Goal: Information Seeking & Learning: Learn about a topic

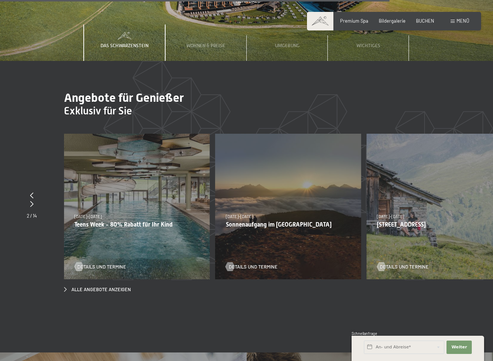
scroll to position [2168, 0]
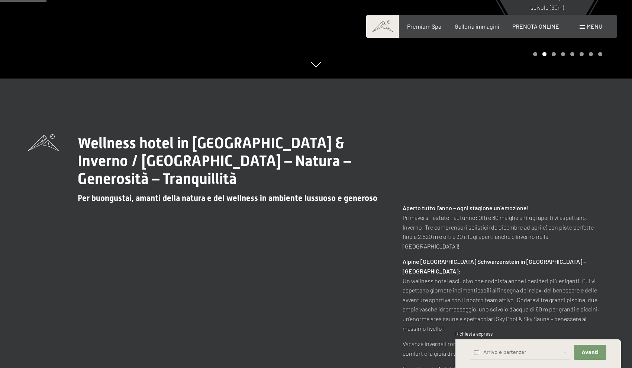
scroll to position [290, 0]
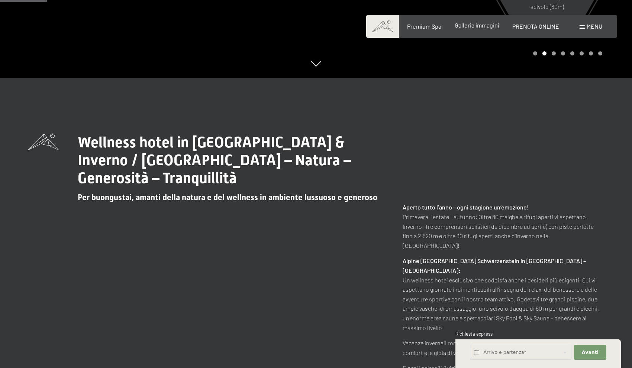
click at [482, 23] on span "Galleria immagini" at bounding box center [477, 25] width 45 height 7
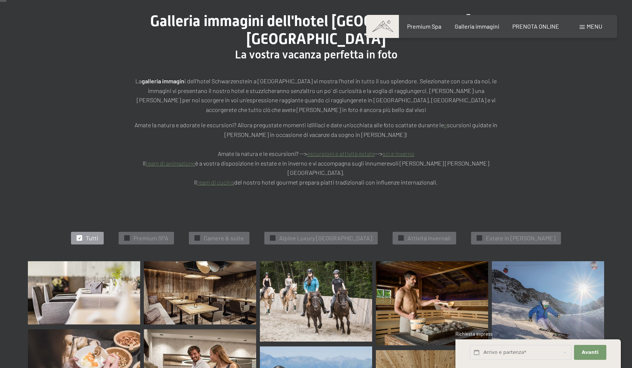
click at [97, 261] on img at bounding box center [84, 292] width 112 height 63
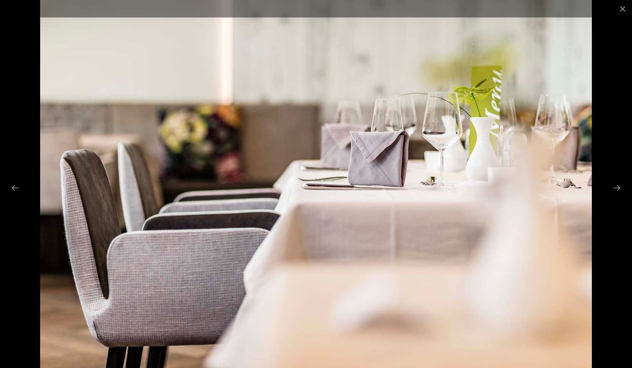
click at [601, 202] on div at bounding box center [316, 184] width 632 height 368
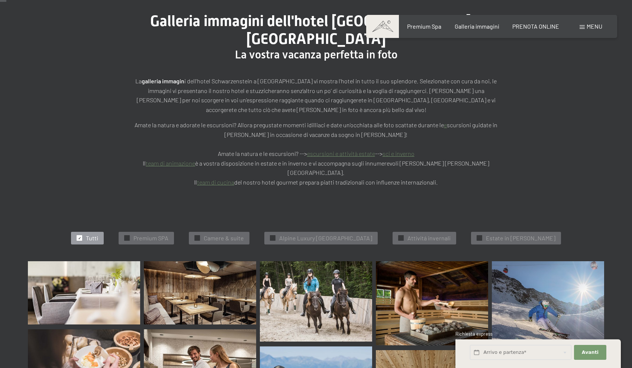
click at [70, 284] on img at bounding box center [84, 292] width 112 height 63
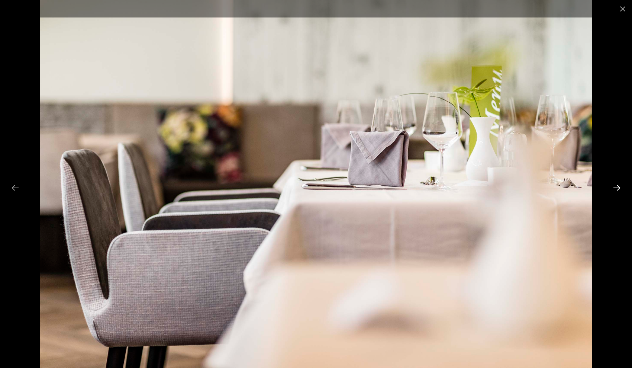
click at [617, 190] on button "Next slide" at bounding box center [617, 187] width 16 height 14
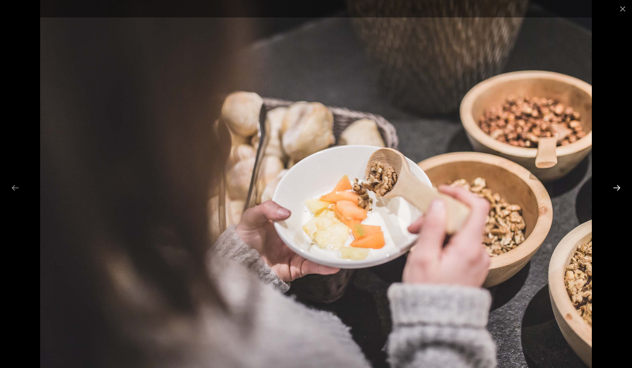
click at [617, 190] on button "Next slide" at bounding box center [617, 187] width 16 height 14
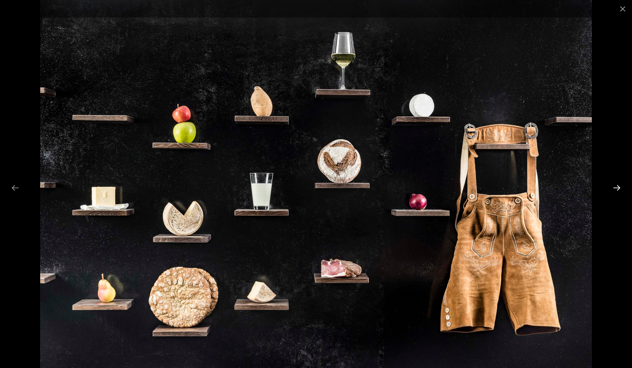
click at [617, 190] on button "Next slide" at bounding box center [617, 187] width 16 height 14
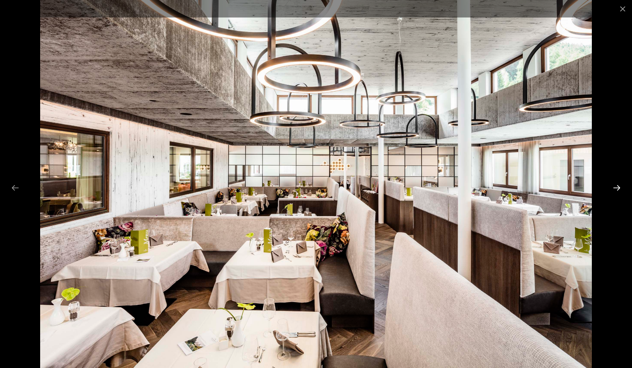
click at [617, 190] on button "Next slide" at bounding box center [617, 187] width 16 height 14
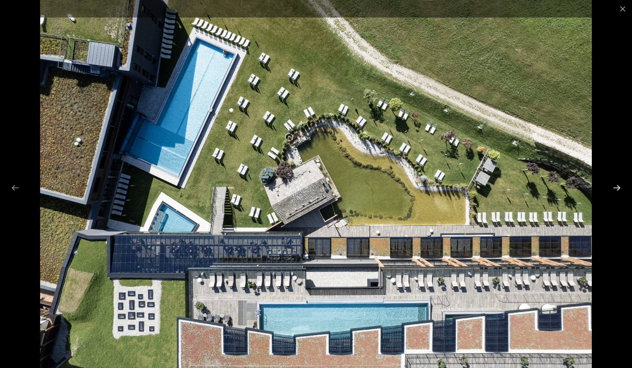
click at [617, 184] on button "Next slide" at bounding box center [617, 187] width 16 height 14
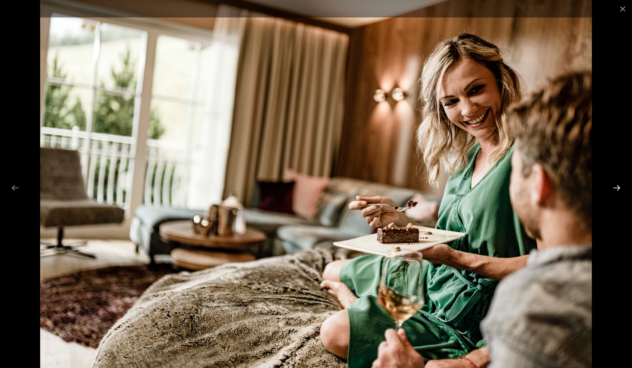
click at [617, 184] on button "Next slide" at bounding box center [617, 187] width 16 height 14
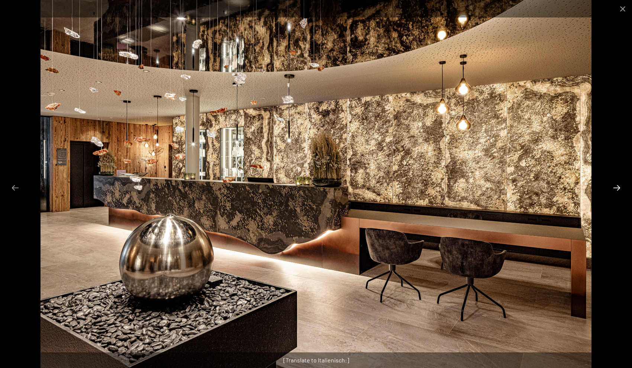
click at [617, 184] on button "Next slide" at bounding box center [617, 187] width 16 height 14
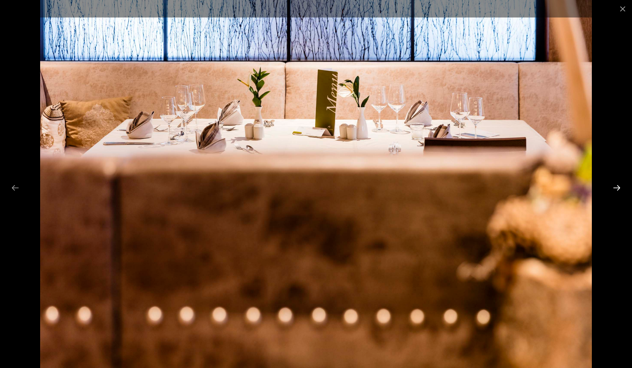
click at [617, 184] on button "Next slide" at bounding box center [617, 187] width 16 height 14
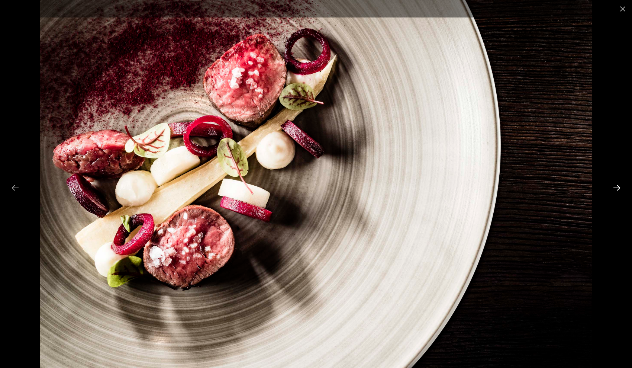
click at [617, 184] on button "Next slide" at bounding box center [617, 187] width 16 height 14
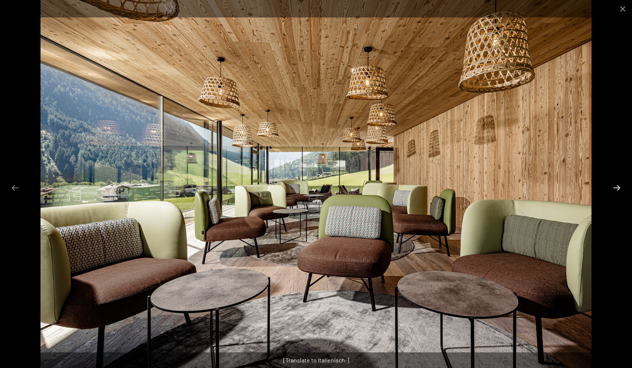
click at [617, 184] on button "Next slide" at bounding box center [617, 187] width 16 height 14
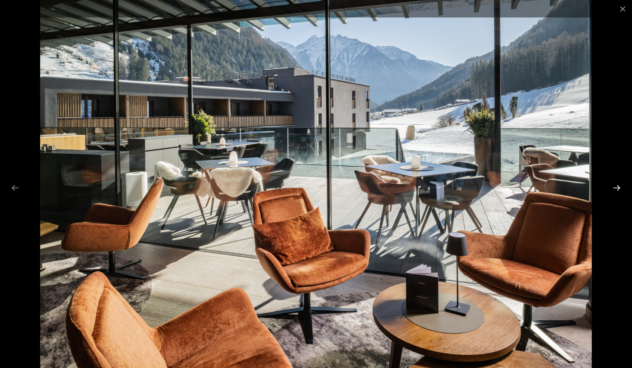
click at [614, 188] on button "Next slide" at bounding box center [617, 187] width 16 height 14
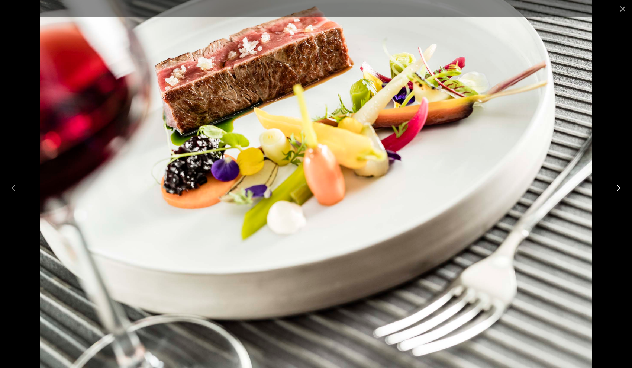
click at [614, 188] on button "Next slide" at bounding box center [617, 187] width 16 height 14
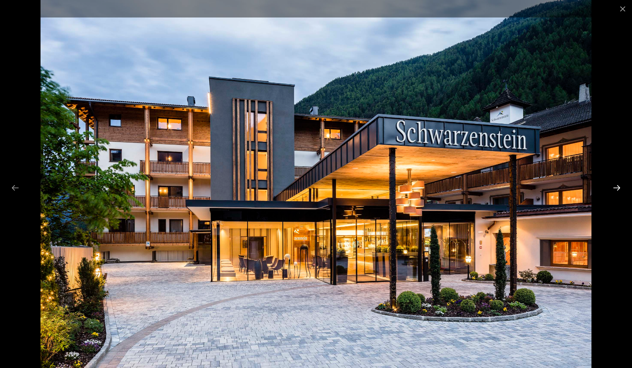
click at [614, 188] on button "Next slide" at bounding box center [617, 187] width 16 height 14
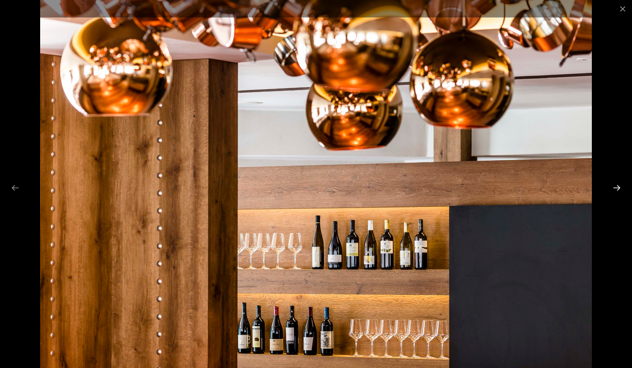
click at [614, 188] on button "Next slide" at bounding box center [617, 187] width 16 height 14
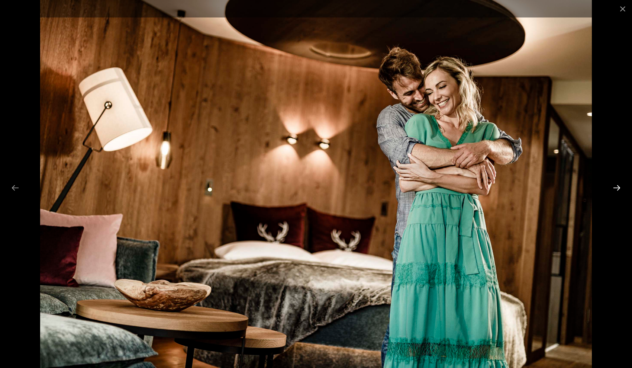
click at [614, 188] on button "Next slide" at bounding box center [617, 187] width 16 height 14
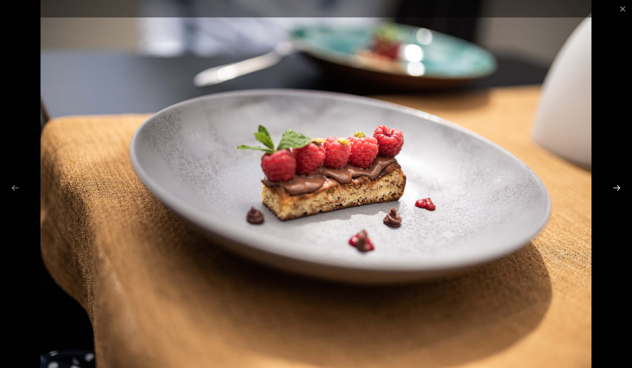
click at [614, 188] on button "Next slide" at bounding box center [617, 187] width 16 height 14
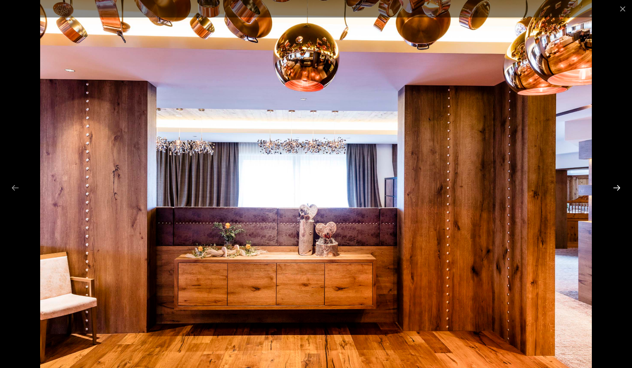
click at [617, 188] on button "Next slide" at bounding box center [617, 187] width 16 height 14
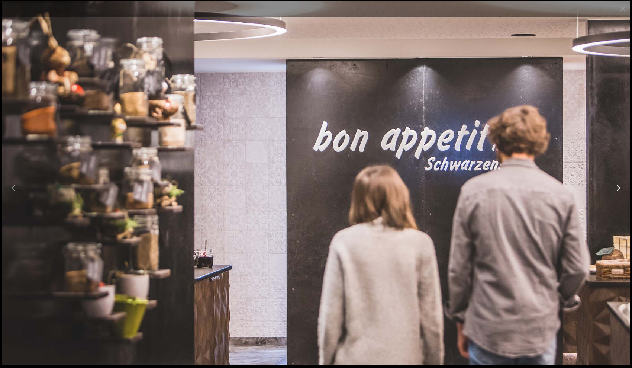
click at [617, 188] on button "Next slide" at bounding box center [617, 187] width 16 height 14
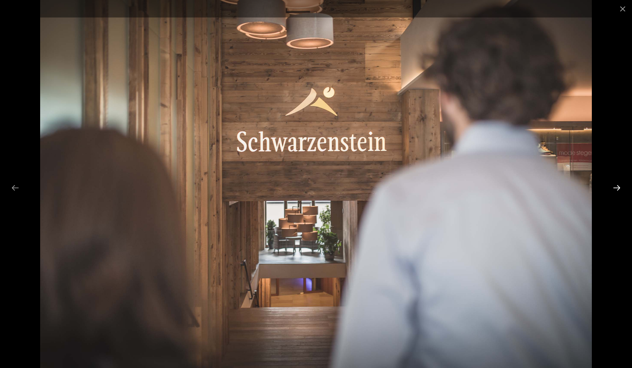
click at [617, 188] on button "Next slide" at bounding box center [617, 187] width 16 height 14
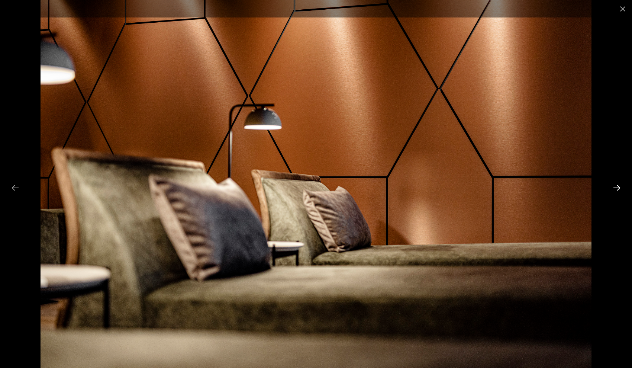
click at [617, 188] on button "Next slide" at bounding box center [617, 187] width 16 height 14
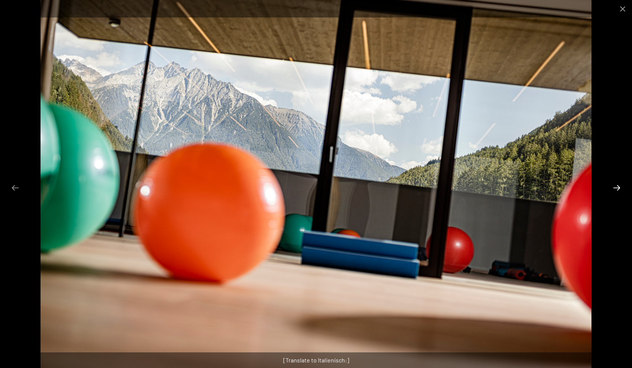
click at [617, 188] on button "Next slide" at bounding box center [617, 187] width 16 height 14
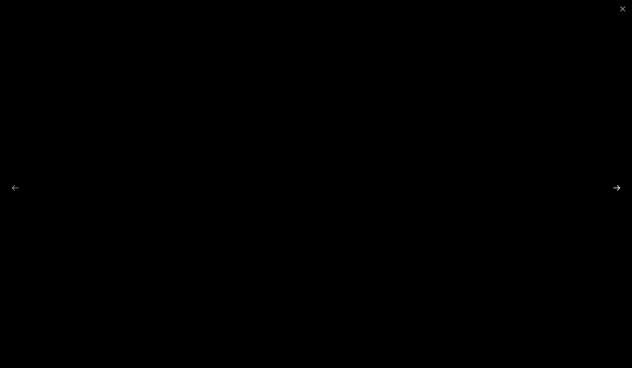
click at [617, 186] on button "Next slide" at bounding box center [617, 187] width 16 height 14
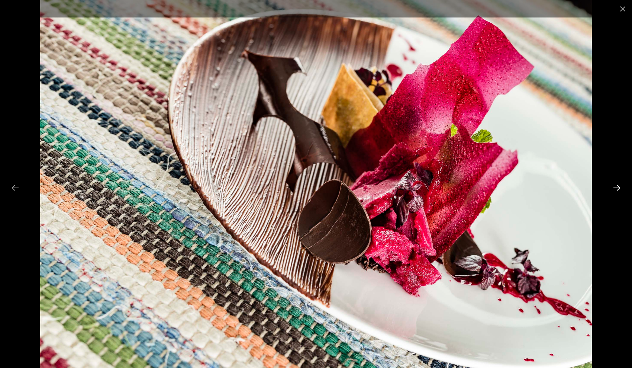
click at [617, 186] on button "Next slide" at bounding box center [617, 187] width 16 height 14
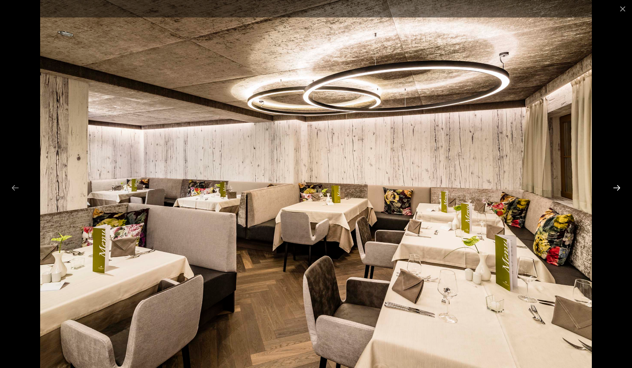
click at [617, 186] on button "Next slide" at bounding box center [617, 187] width 16 height 14
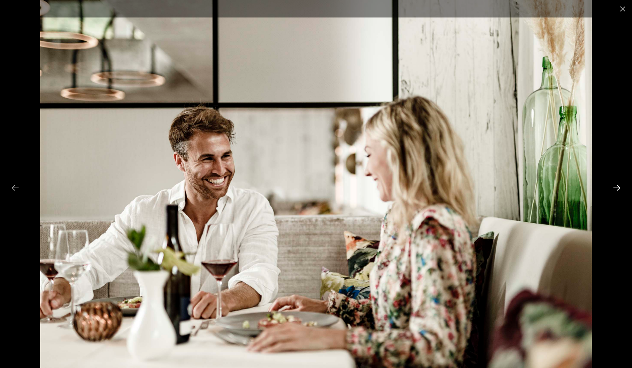
click at [617, 186] on button "Next slide" at bounding box center [617, 187] width 16 height 14
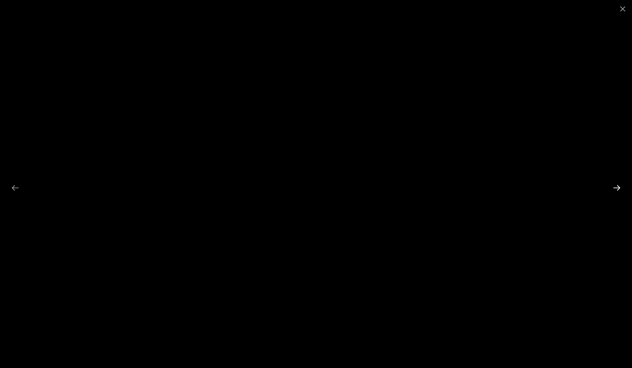
click at [617, 189] on button "Next slide" at bounding box center [617, 187] width 16 height 14
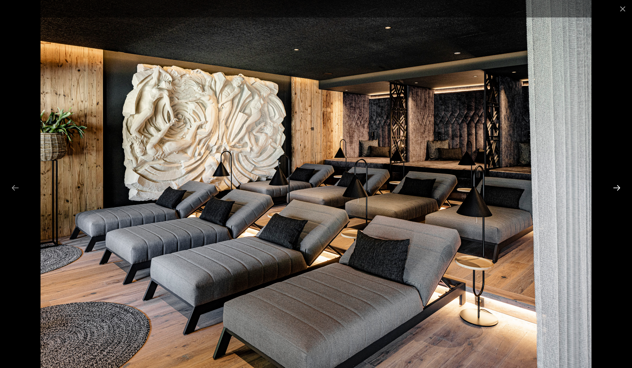
click at [617, 189] on button "Next slide" at bounding box center [617, 187] width 16 height 14
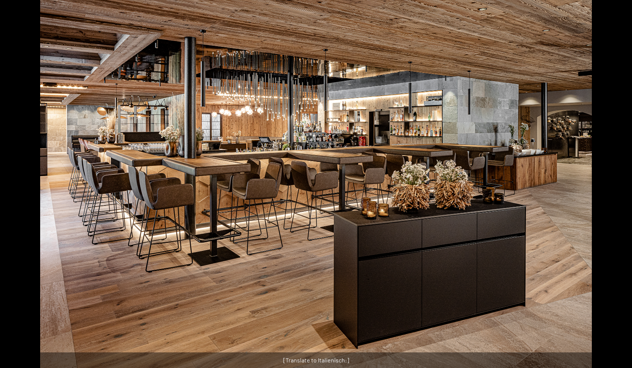
click at [617, 189] on button "Next slide" at bounding box center [621, 187] width 16 height 14
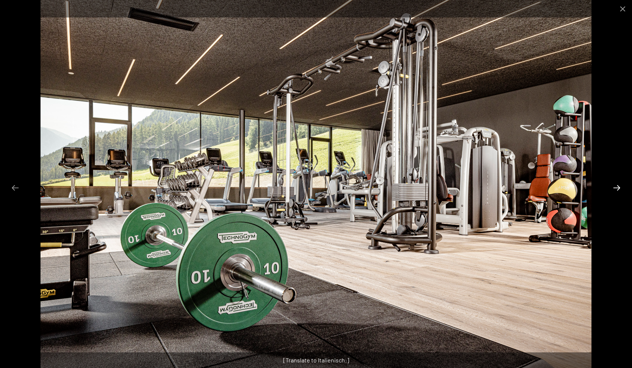
click at [617, 189] on button "Next slide" at bounding box center [617, 187] width 16 height 14
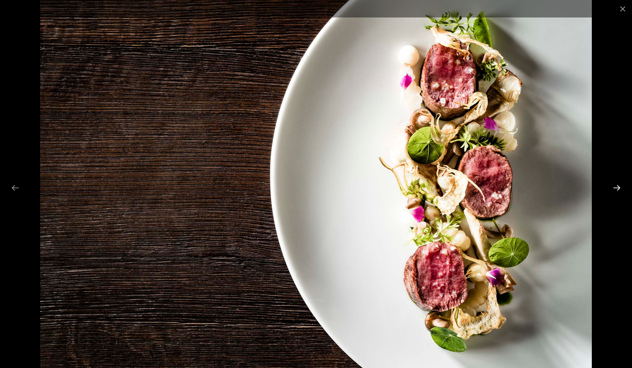
click at [617, 189] on button "Next slide" at bounding box center [617, 187] width 16 height 14
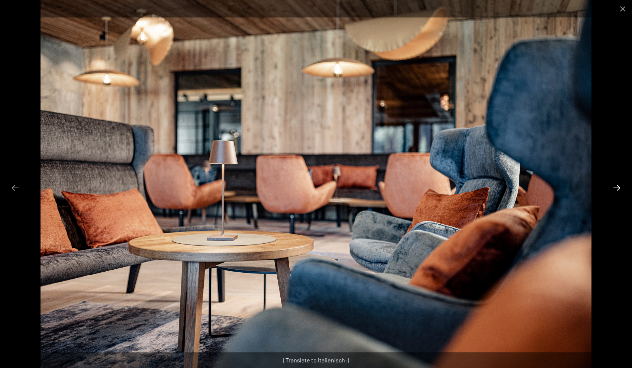
click at [617, 189] on button "Next slide" at bounding box center [617, 187] width 16 height 14
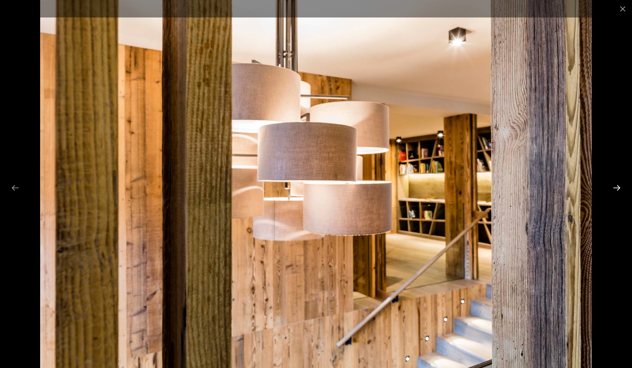
click at [617, 189] on button "Next slide" at bounding box center [617, 187] width 16 height 14
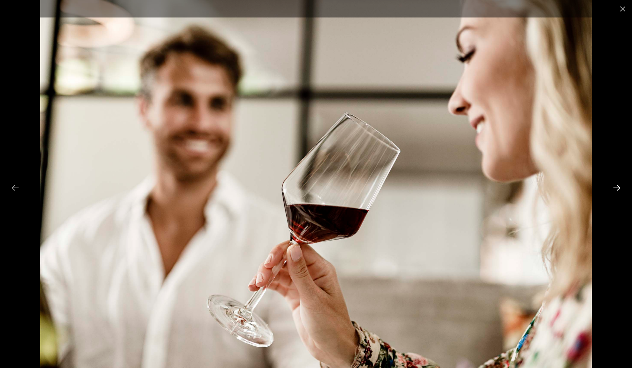
click at [617, 189] on button "Next slide" at bounding box center [617, 187] width 16 height 14
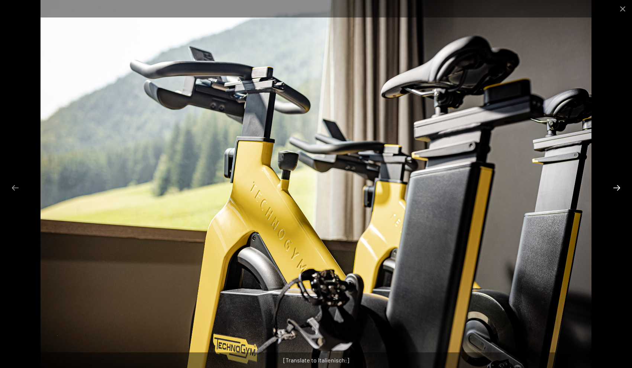
click at [617, 189] on button "Next slide" at bounding box center [617, 187] width 16 height 14
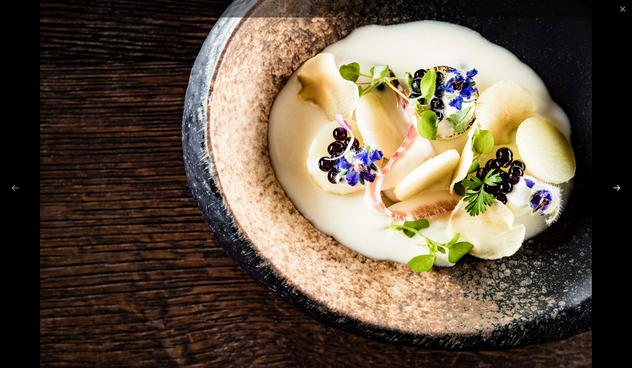
click at [617, 189] on button "Next slide" at bounding box center [617, 187] width 16 height 14
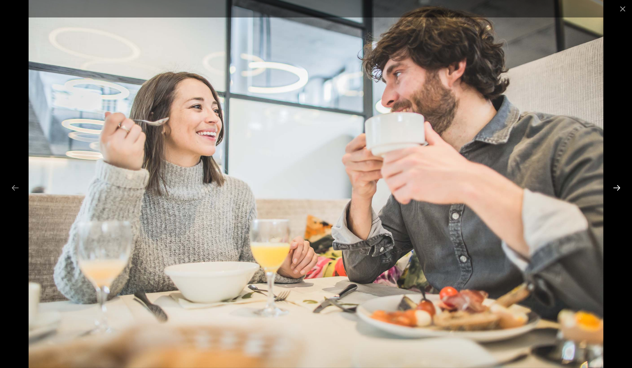
click at [617, 189] on button "Next slide" at bounding box center [617, 187] width 16 height 14
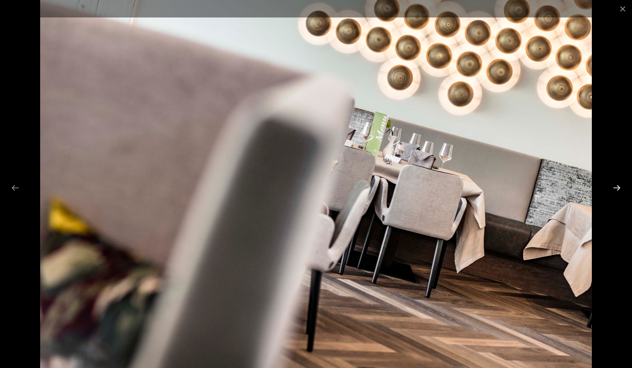
click at [617, 189] on button "Next slide" at bounding box center [617, 187] width 16 height 14
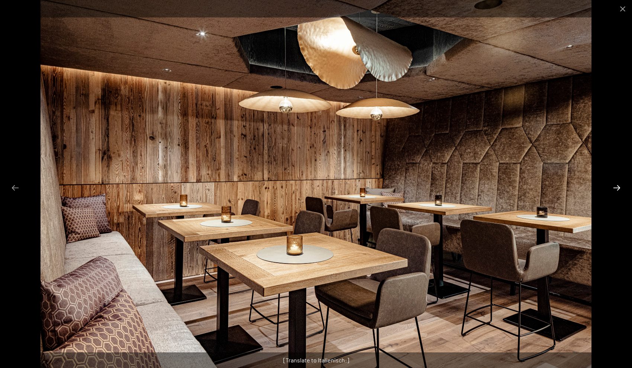
click at [617, 189] on button "Next slide" at bounding box center [617, 187] width 16 height 14
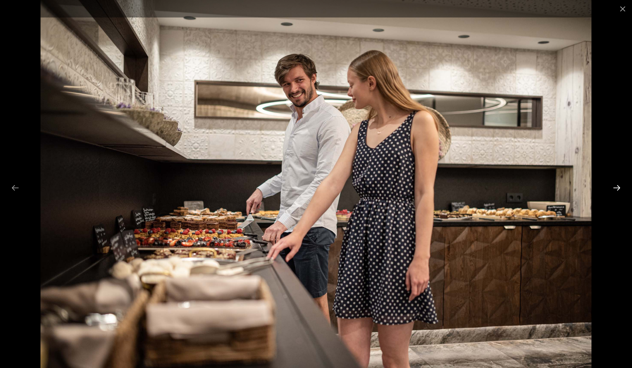
click at [617, 189] on button "Next slide" at bounding box center [617, 187] width 16 height 14
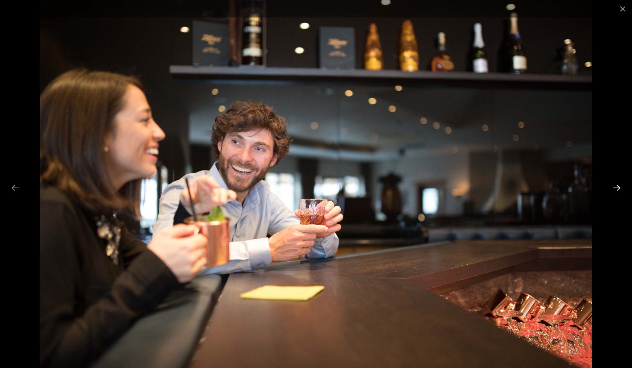
click at [617, 189] on button "Next slide" at bounding box center [617, 187] width 16 height 14
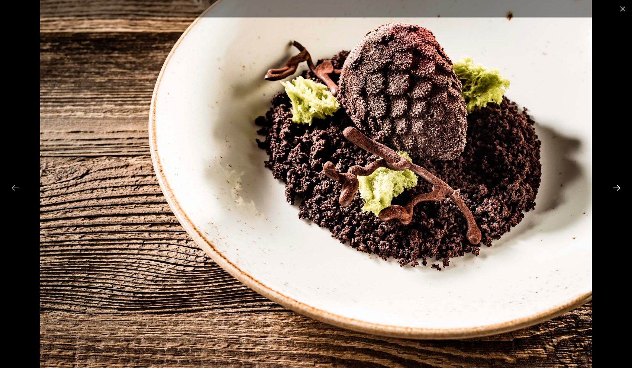
click at [617, 189] on button "Next slide" at bounding box center [617, 187] width 16 height 14
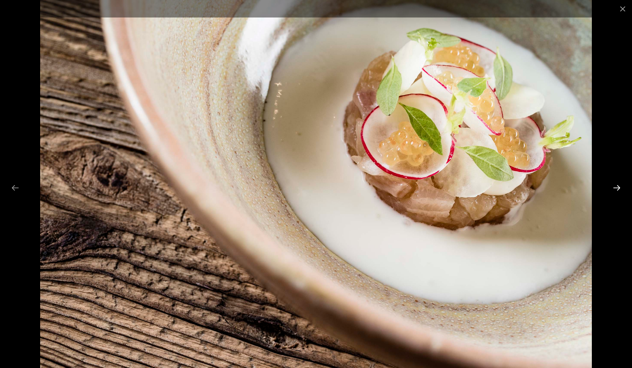
click at [617, 189] on button "Next slide" at bounding box center [617, 187] width 16 height 14
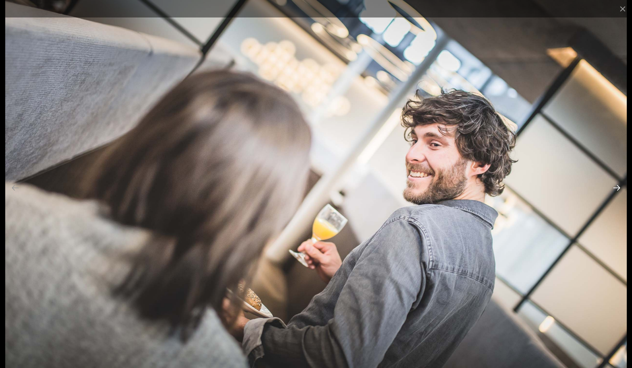
click at [617, 189] on button "Next slide" at bounding box center [617, 187] width 16 height 14
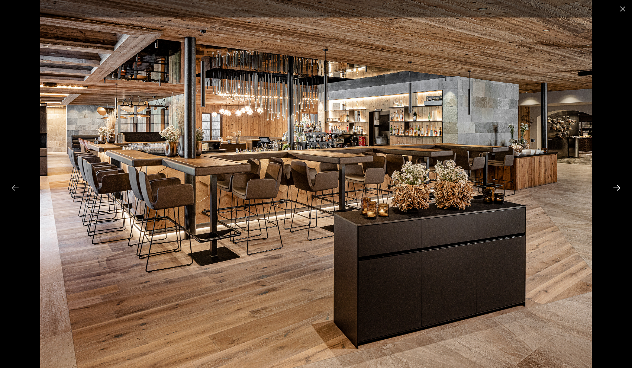
click at [617, 189] on button "Next slide" at bounding box center [617, 187] width 16 height 14
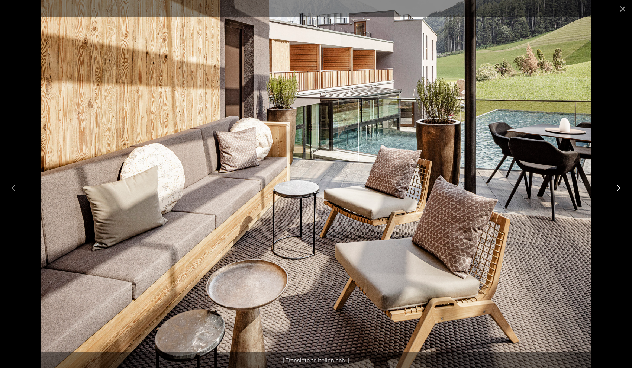
click at [617, 189] on button "Next slide" at bounding box center [617, 187] width 16 height 14
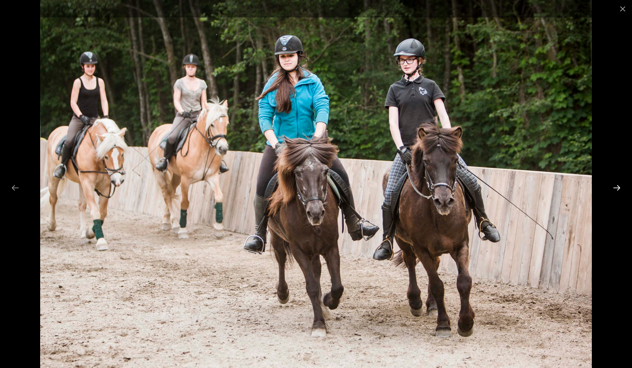
click at [617, 189] on button "Next slide" at bounding box center [617, 187] width 16 height 14
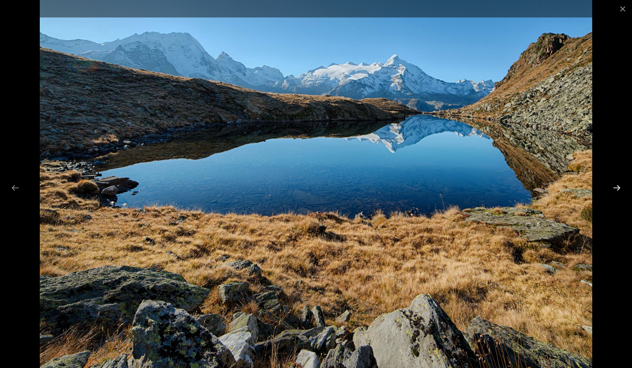
click at [617, 189] on button "Next slide" at bounding box center [617, 187] width 16 height 14
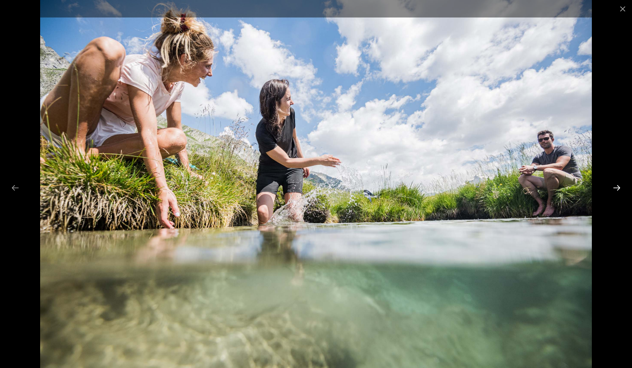
click at [617, 189] on button "Next slide" at bounding box center [617, 187] width 16 height 14
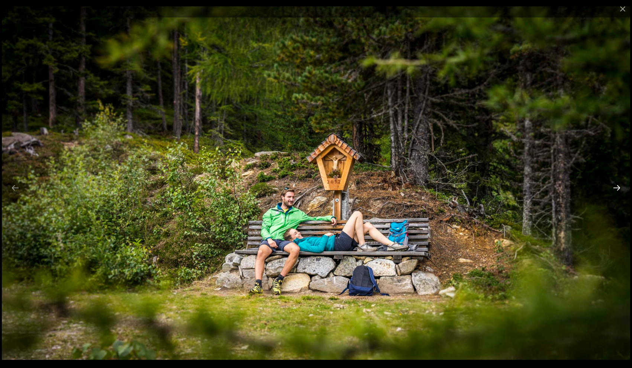
click at [617, 189] on button "Next slide" at bounding box center [617, 187] width 16 height 14
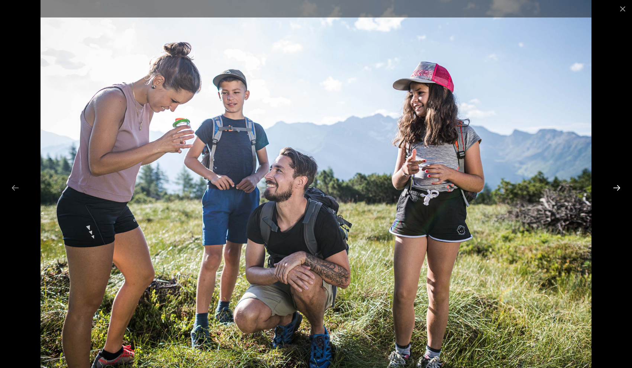
click at [617, 189] on button "Next slide" at bounding box center [617, 187] width 16 height 14
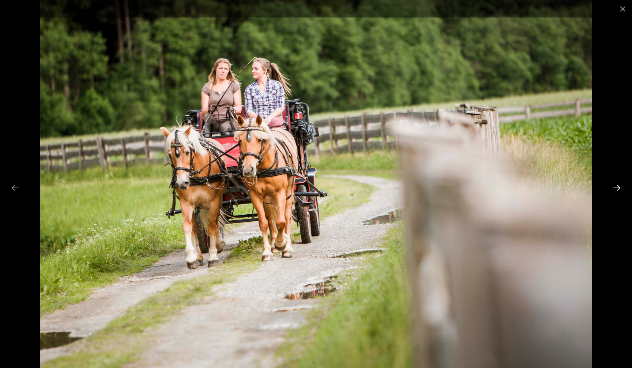
click at [617, 189] on button "Next slide" at bounding box center [617, 187] width 16 height 14
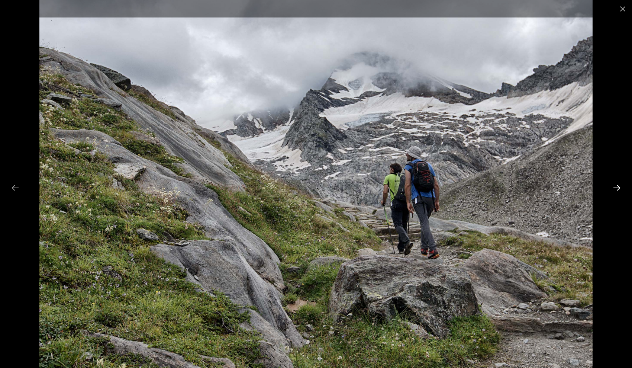
click at [617, 189] on button "Next slide" at bounding box center [617, 187] width 16 height 14
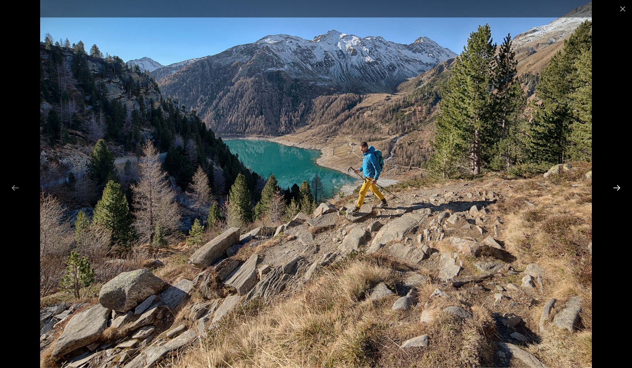
click at [617, 189] on button "Next slide" at bounding box center [617, 187] width 16 height 14
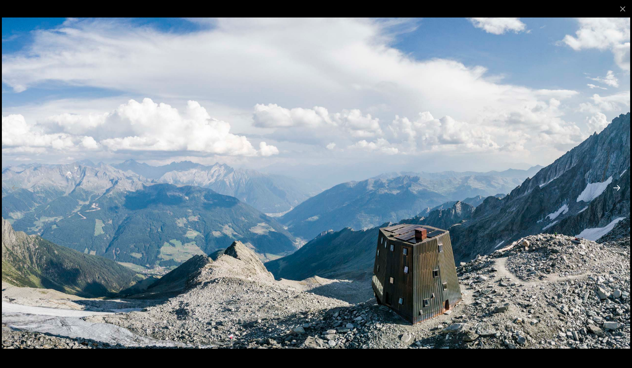
click at [617, 189] on button "Next slide" at bounding box center [617, 187] width 16 height 14
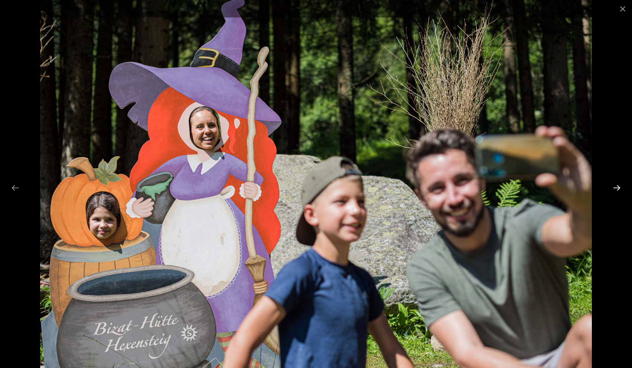
click at [617, 189] on button "Next slide" at bounding box center [617, 187] width 16 height 14
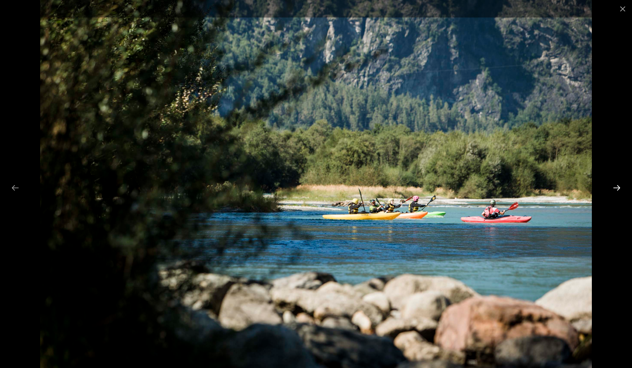
click at [617, 189] on button "Next slide" at bounding box center [617, 187] width 16 height 14
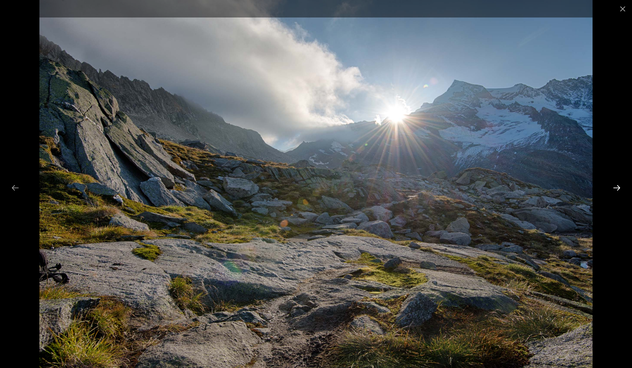
click at [617, 189] on button "Next slide" at bounding box center [617, 187] width 16 height 14
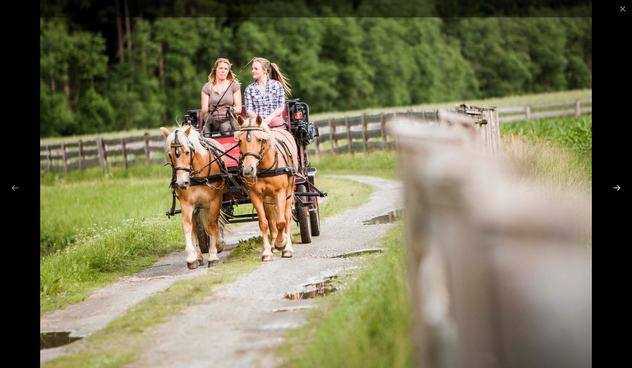
click at [617, 189] on button "Next slide" at bounding box center [617, 187] width 16 height 14
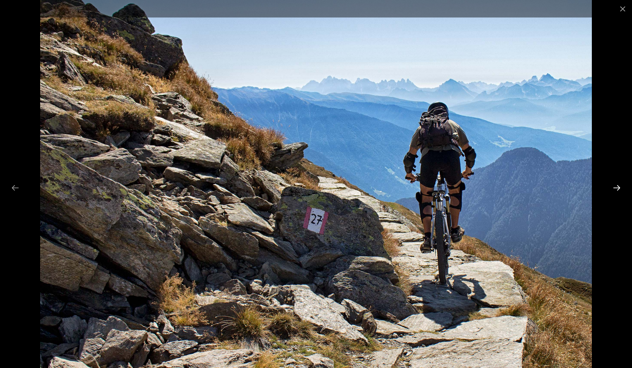
click at [617, 189] on button "Next slide" at bounding box center [617, 187] width 16 height 14
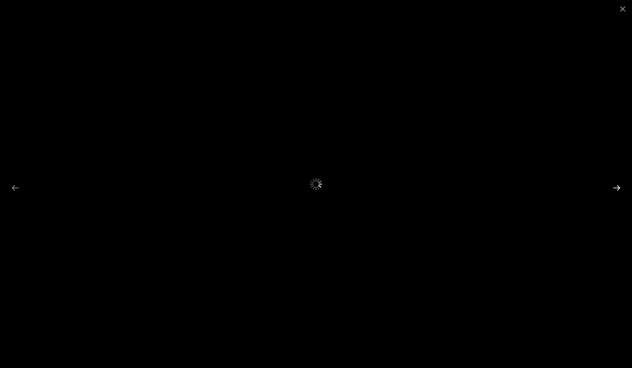
click at [613, 191] on button "Next slide" at bounding box center [617, 187] width 16 height 14
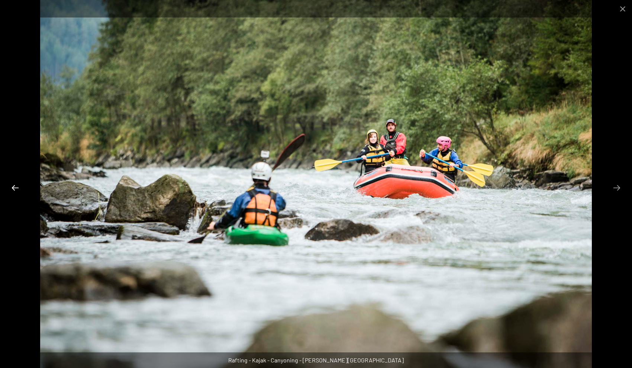
click at [17, 190] on button "Previous slide" at bounding box center [15, 187] width 16 height 14
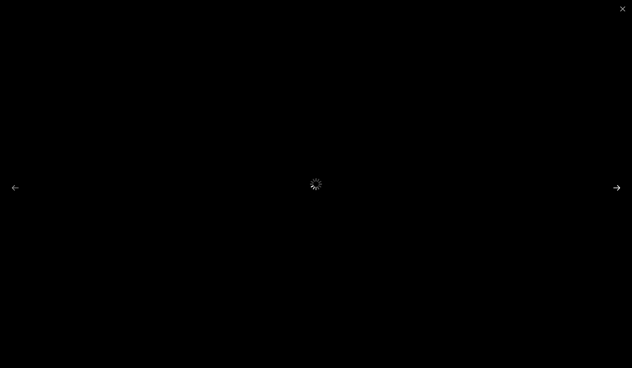
click at [615, 189] on button "Next slide" at bounding box center [617, 187] width 16 height 14
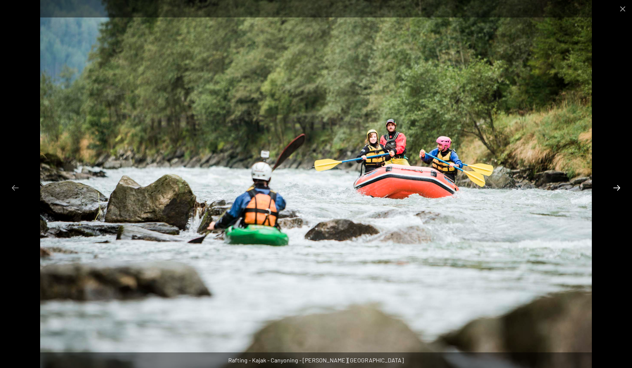
click at [615, 189] on button "Next slide" at bounding box center [617, 187] width 16 height 14
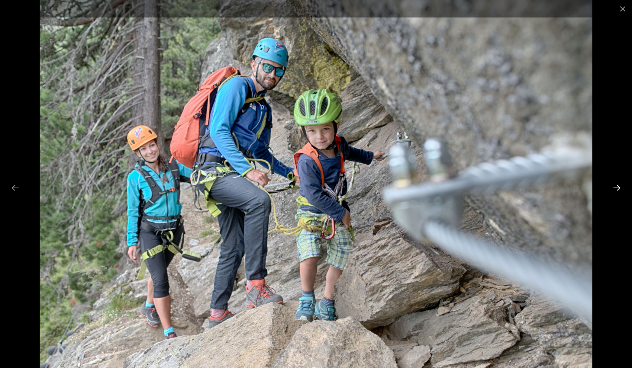
click at [615, 189] on button "Next slide" at bounding box center [617, 187] width 16 height 14
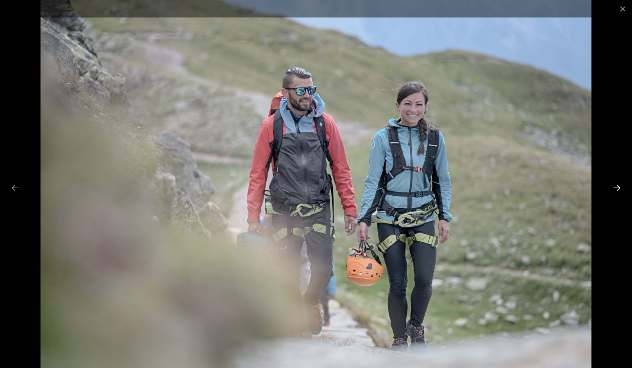
click at [615, 189] on button "Next slide" at bounding box center [617, 187] width 16 height 14
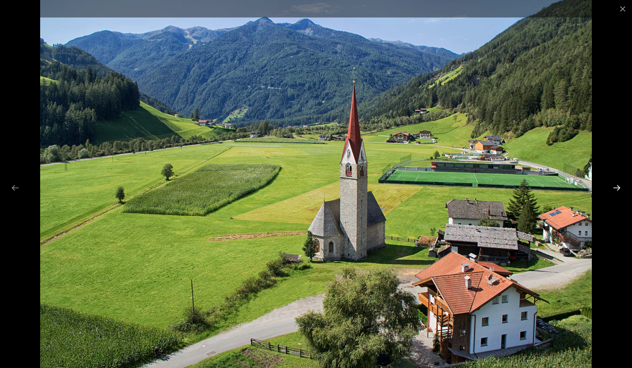
click at [615, 189] on button "Next slide" at bounding box center [617, 187] width 16 height 14
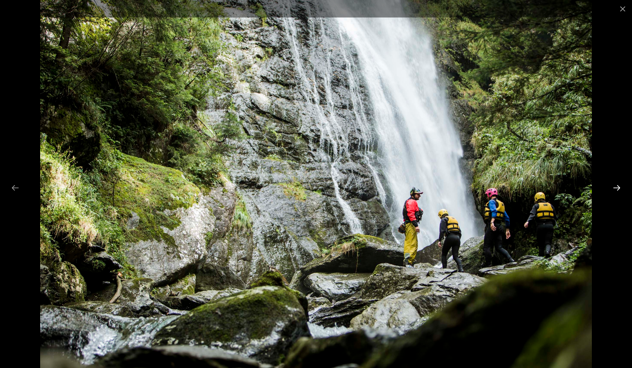
click at [615, 189] on button "Next slide" at bounding box center [617, 187] width 16 height 14
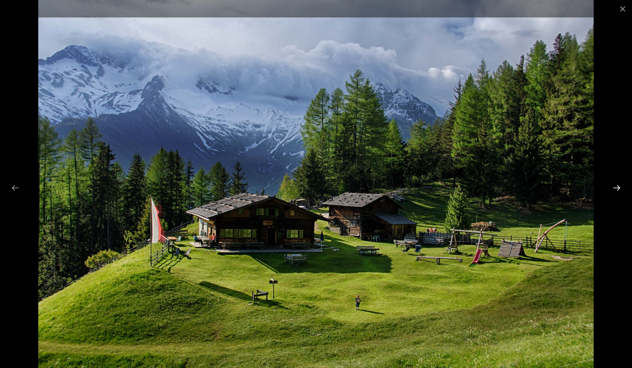
click at [615, 189] on button "Next slide" at bounding box center [617, 187] width 16 height 14
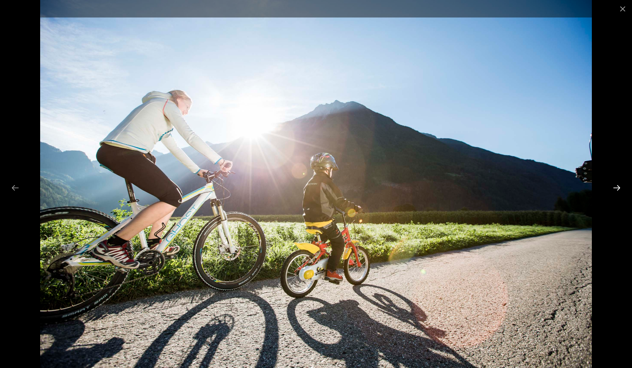
click at [615, 189] on button "Next slide" at bounding box center [617, 187] width 16 height 14
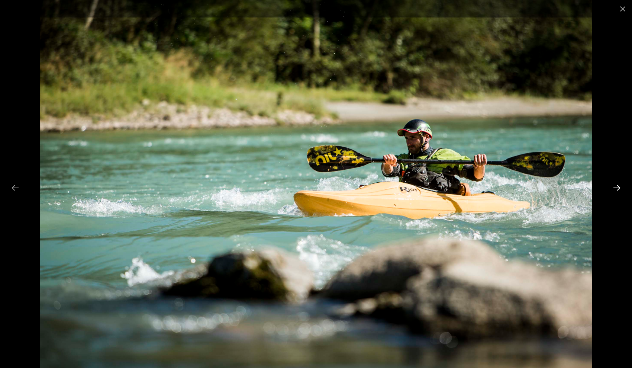
click at [615, 189] on button "Next slide" at bounding box center [617, 187] width 16 height 14
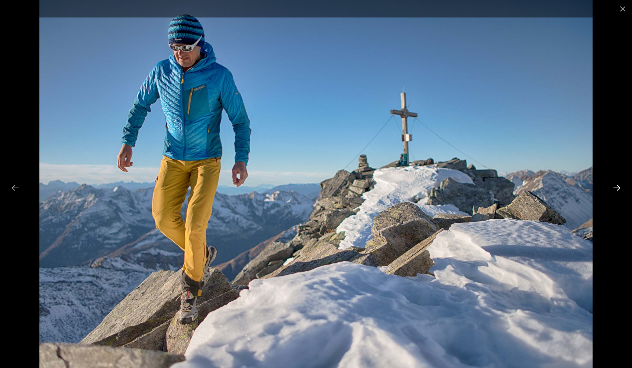
click at [615, 189] on button "Next slide" at bounding box center [617, 187] width 16 height 14
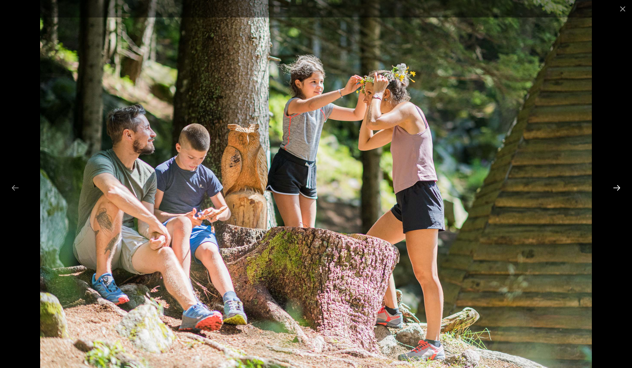
click at [615, 189] on button "Next slide" at bounding box center [617, 187] width 16 height 14
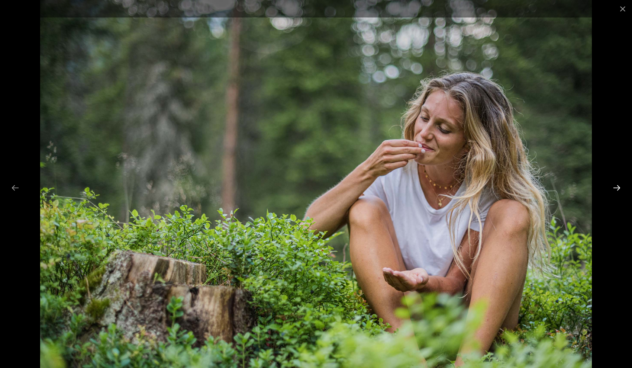
click at [615, 189] on button "Next slide" at bounding box center [617, 187] width 16 height 14
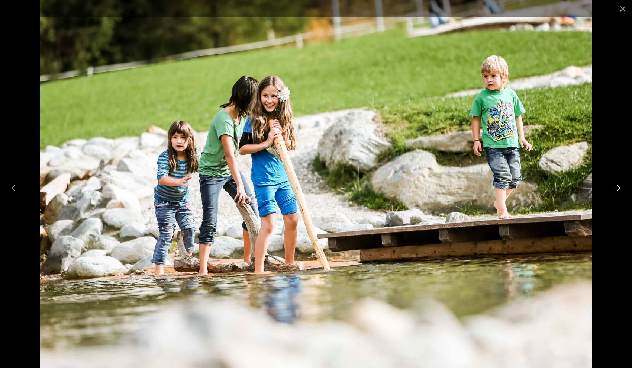
click at [615, 189] on button "Next slide" at bounding box center [617, 187] width 16 height 14
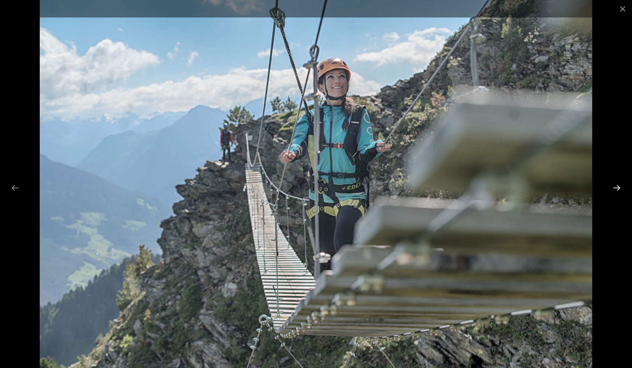
click at [615, 189] on button "Next slide" at bounding box center [617, 187] width 16 height 14
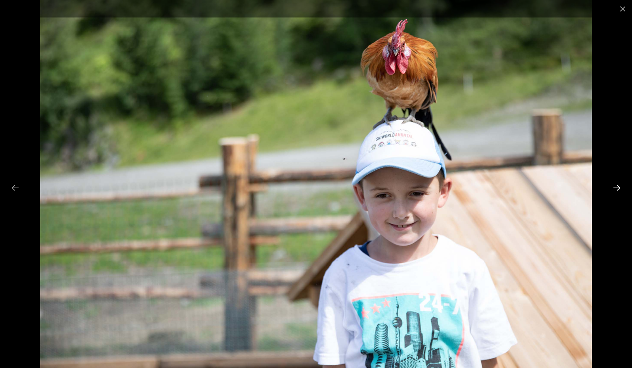
click at [614, 189] on button "Next slide" at bounding box center [617, 187] width 16 height 14
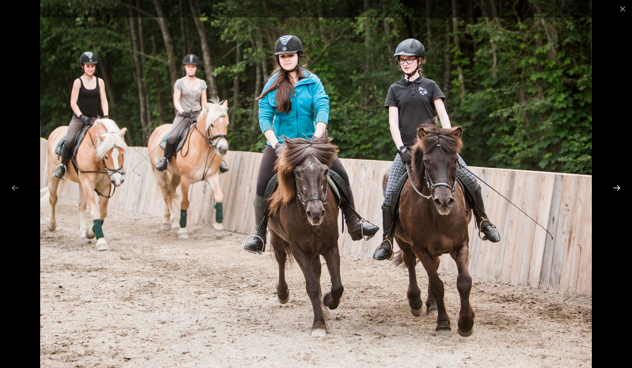
click at [614, 189] on button "Next slide" at bounding box center [617, 187] width 16 height 14
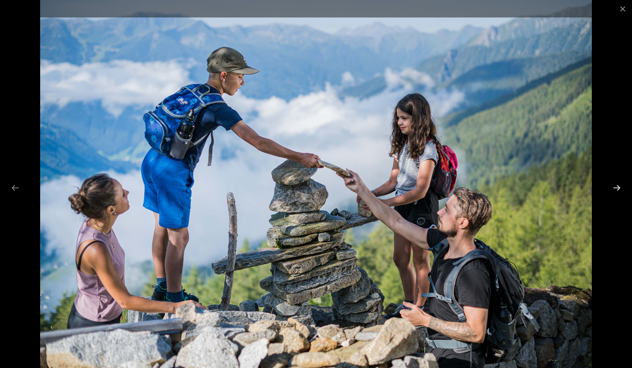
click at [614, 191] on button "Next slide" at bounding box center [617, 187] width 16 height 14
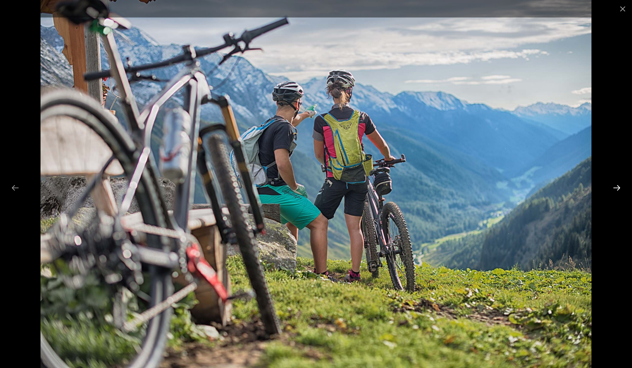
click at [614, 191] on button "Next slide" at bounding box center [617, 187] width 16 height 14
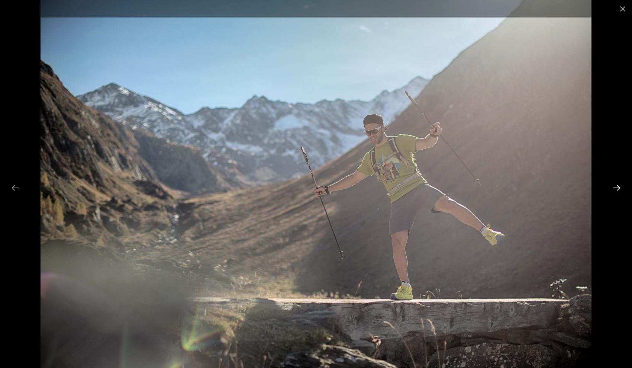
click at [613, 191] on button "Next slide" at bounding box center [617, 187] width 16 height 14
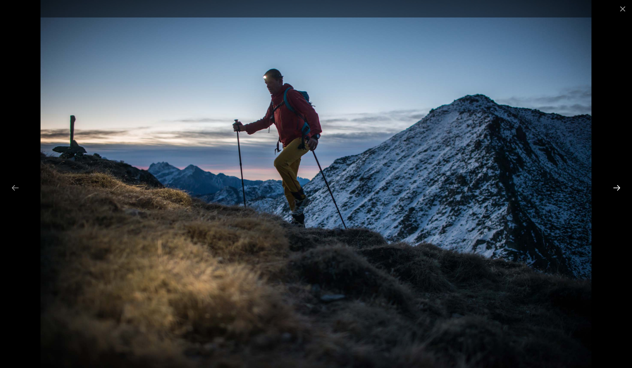
click at [613, 191] on button "Next slide" at bounding box center [617, 187] width 16 height 14
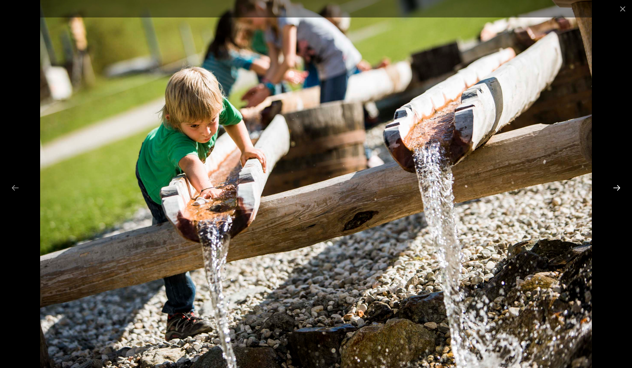
click at [613, 191] on button "Next slide" at bounding box center [617, 187] width 16 height 14
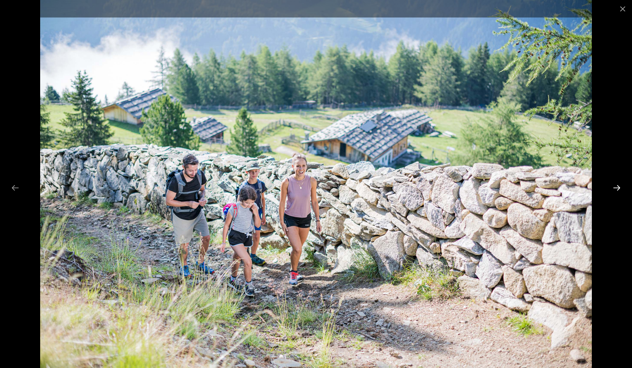
click at [613, 191] on button "Next slide" at bounding box center [617, 187] width 16 height 14
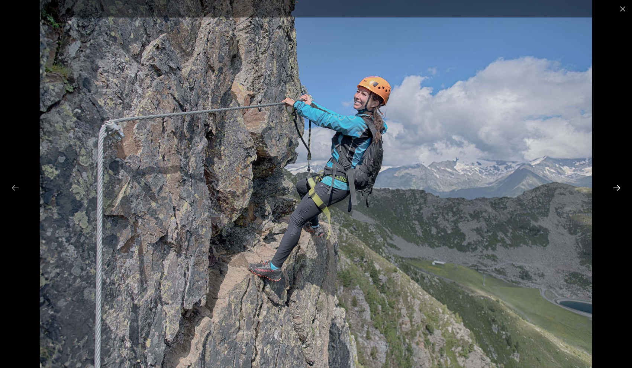
click at [613, 191] on button "Next slide" at bounding box center [617, 187] width 16 height 14
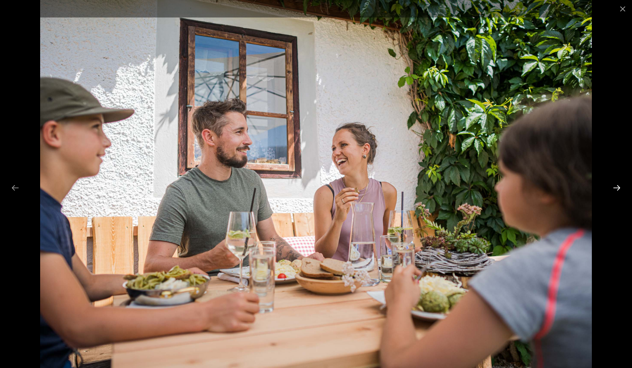
click at [613, 191] on button "Next slide" at bounding box center [617, 187] width 16 height 14
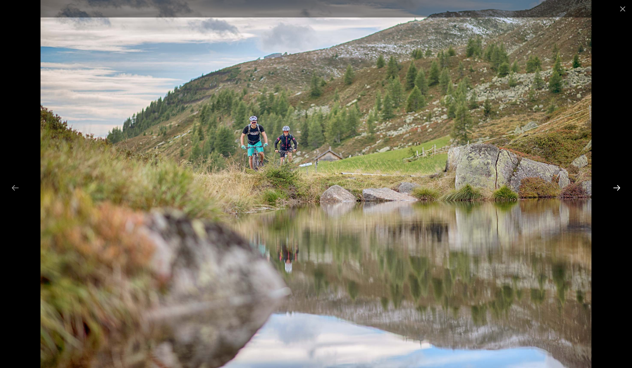
click at [613, 191] on button "Next slide" at bounding box center [617, 187] width 16 height 14
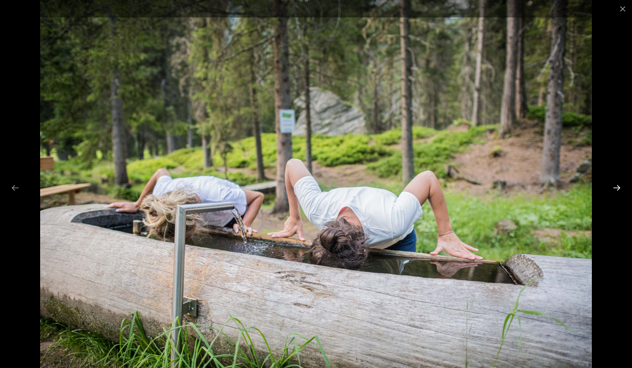
click at [613, 191] on button "Next slide" at bounding box center [617, 187] width 16 height 14
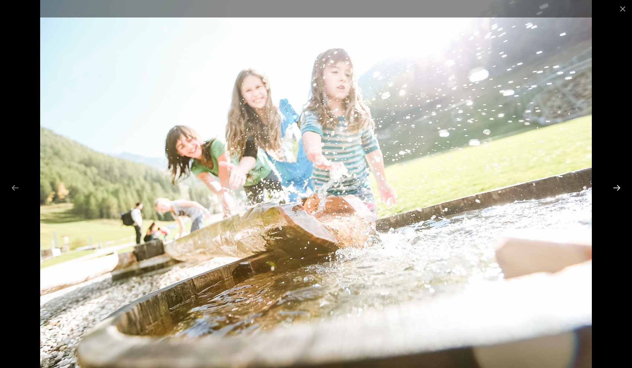
click at [613, 191] on button "Next slide" at bounding box center [617, 187] width 16 height 14
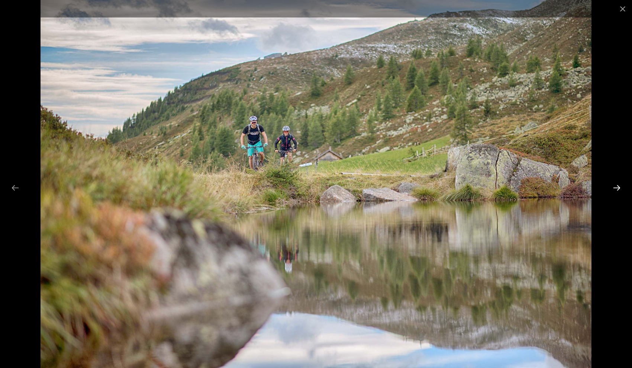
click at [613, 191] on button "Next slide" at bounding box center [617, 187] width 16 height 14
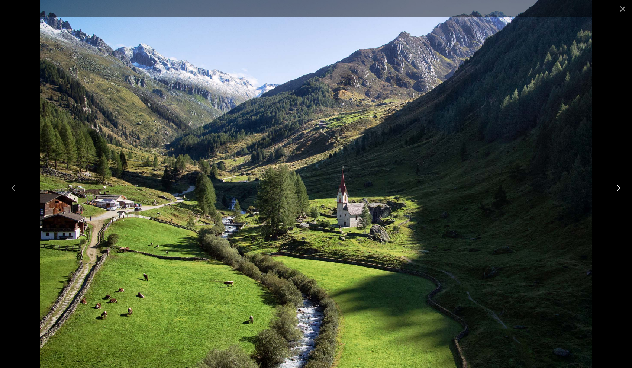
click at [613, 191] on button "Next slide" at bounding box center [617, 187] width 16 height 14
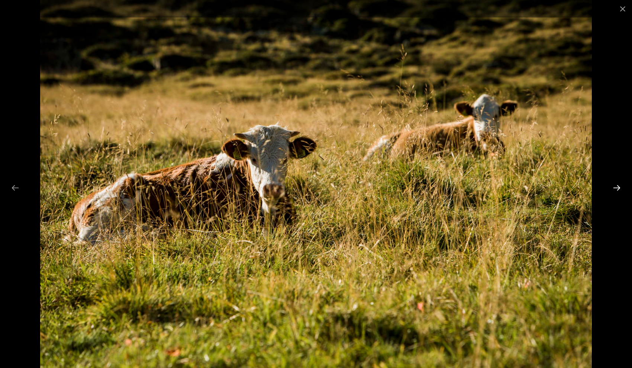
click at [613, 191] on button "Next slide" at bounding box center [617, 187] width 16 height 14
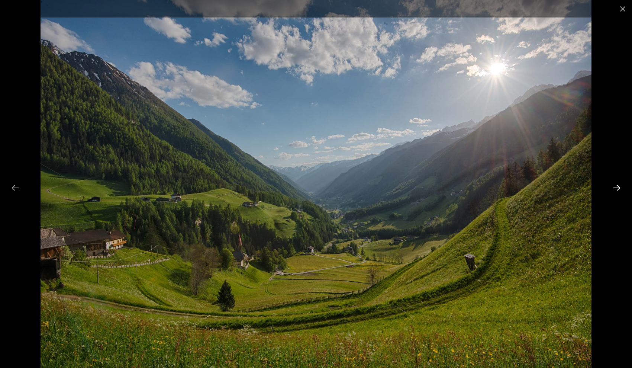
click at [613, 191] on button "Next slide" at bounding box center [617, 187] width 16 height 14
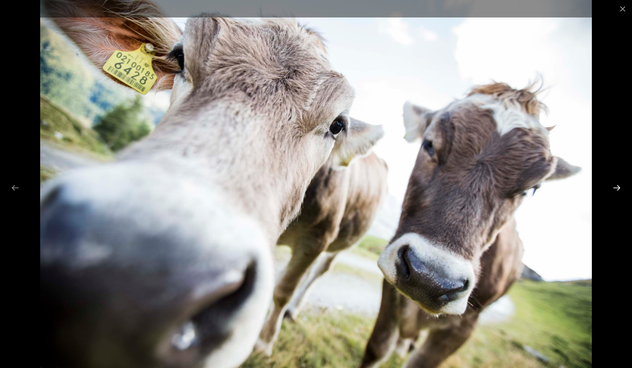
click at [613, 191] on button "Next slide" at bounding box center [617, 187] width 16 height 14
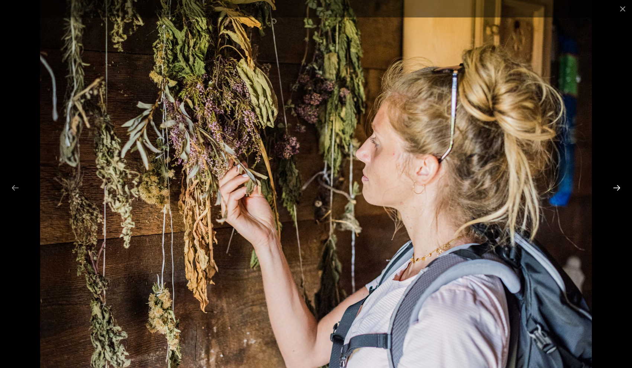
click at [613, 191] on button "Next slide" at bounding box center [617, 187] width 16 height 14
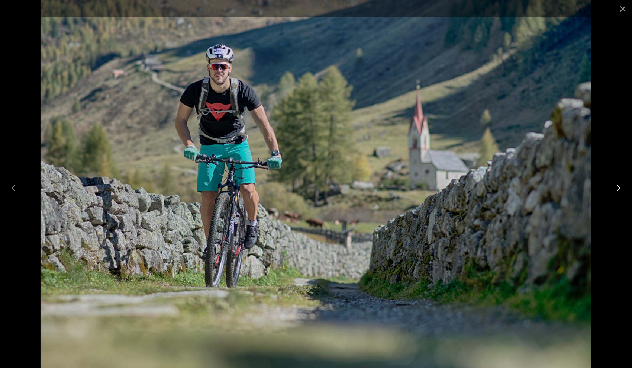
click at [613, 191] on button "Next slide" at bounding box center [617, 187] width 16 height 14
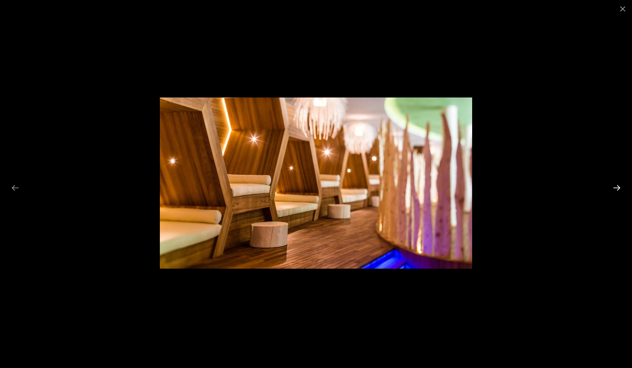
click at [613, 191] on button "Next slide" at bounding box center [617, 187] width 16 height 14
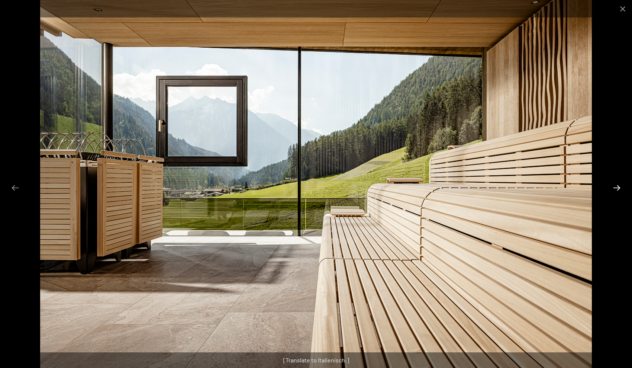
click at [617, 191] on button "Next slide" at bounding box center [617, 187] width 16 height 14
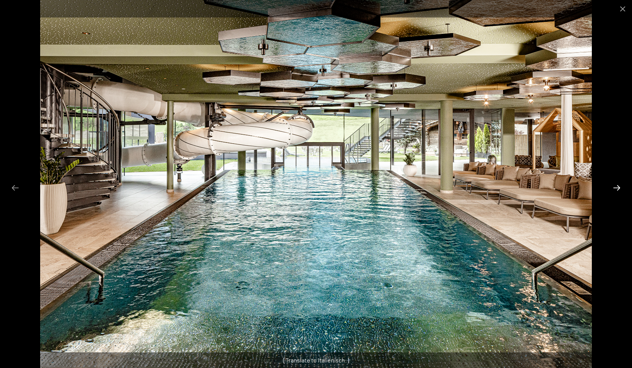
click at [619, 190] on button "Next slide" at bounding box center [617, 187] width 16 height 14
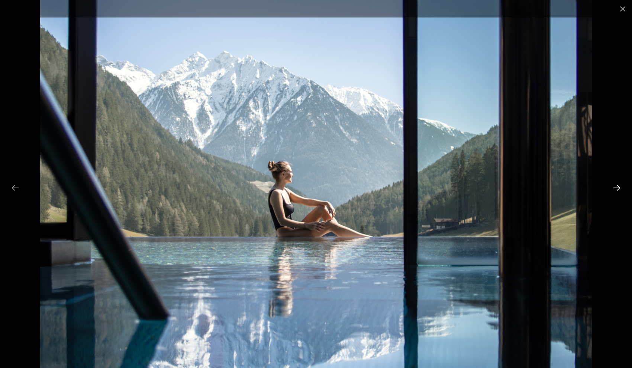
click at [619, 190] on button "Next slide" at bounding box center [617, 187] width 16 height 14
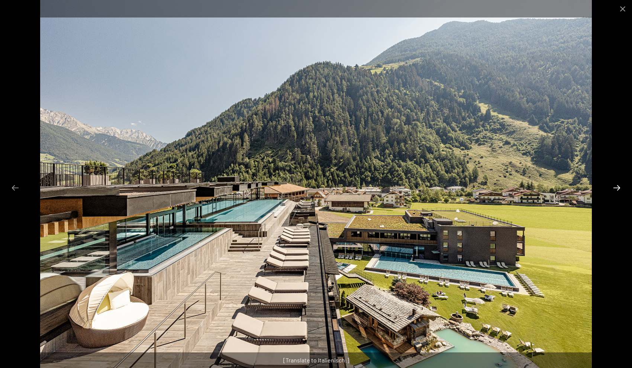
click at [612, 188] on button "Next slide" at bounding box center [617, 187] width 16 height 14
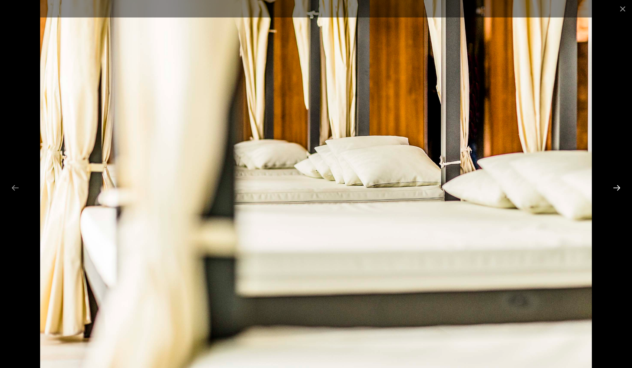
click at [623, 186] on button "Next slide" at bounding box center [617, 187] width 16 height 14
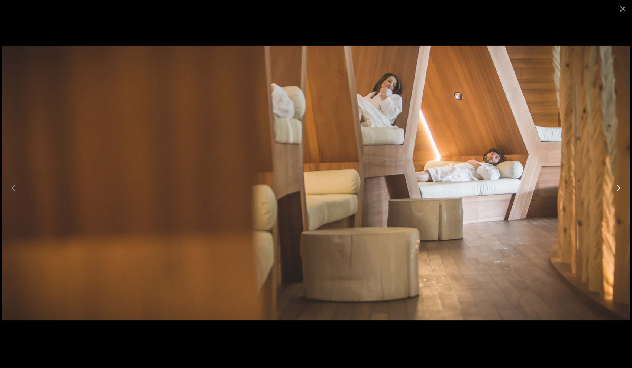
click at [620, 188] on button "Next slide" at bounding box center [617, 187] width 16 height 14
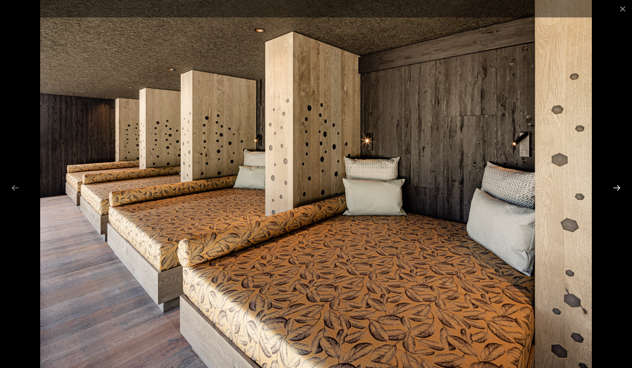
click at [620, 188] on button "Next slide" at bounding box center [617, 187] width 16 height 14
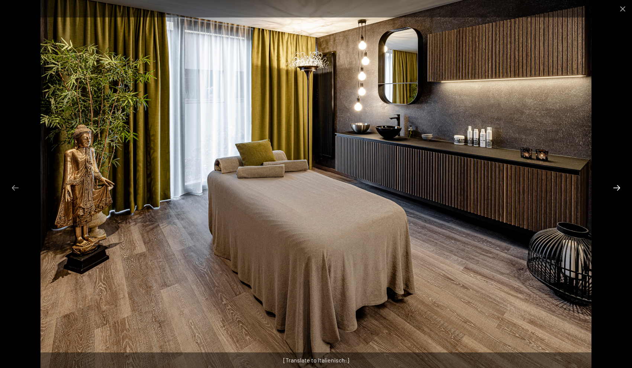
click at [620, 188] on button "Next slide" at bounding box center [617, 187] width 16 height 14
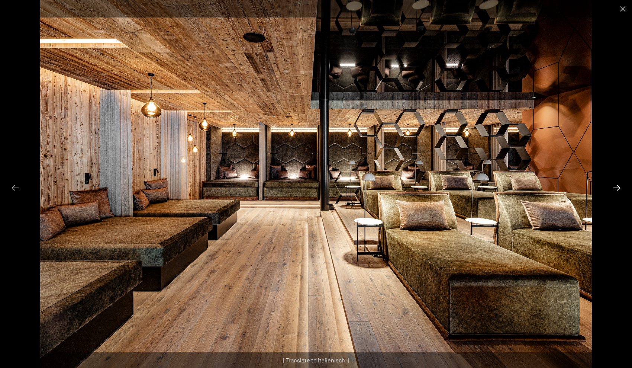
click at [620, 188] on button "Next slide" at bounding box center [617, 187] width 16 height 14
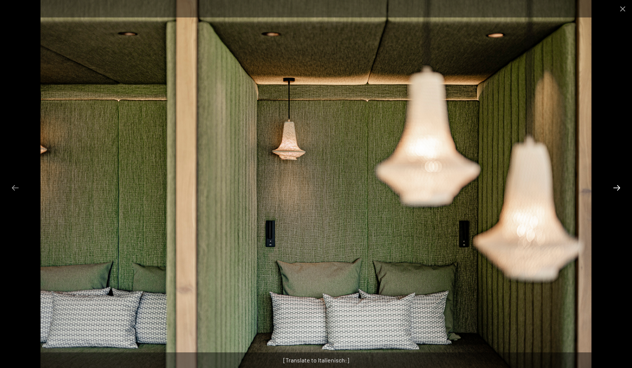
click at [620, 188] on button "Next slide" at bounding box center [617, 187] width 16 height 14
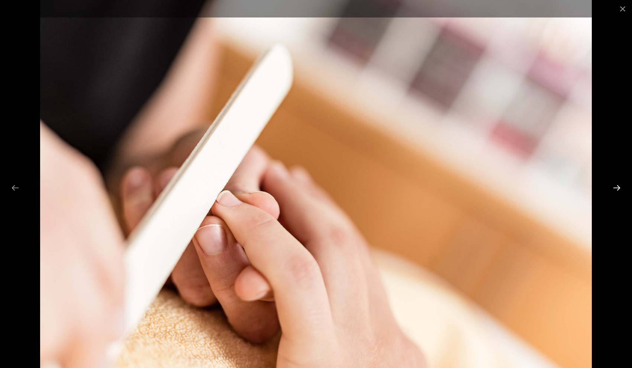
click at [620, 188] on button "Next slide" at bounding box center [617, 187] width 16 height 14
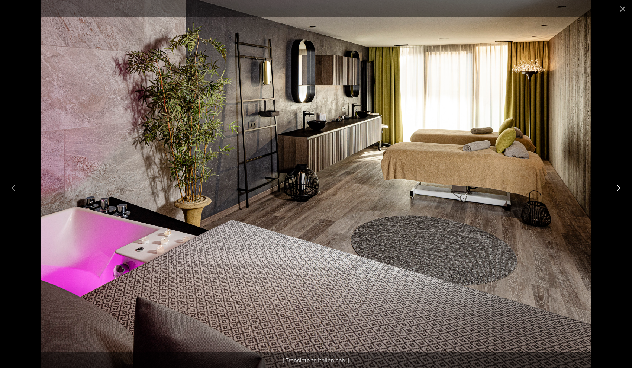
click at [620, 188] on button "Next slide" at bounding box center [617, 187] width 16 height 14
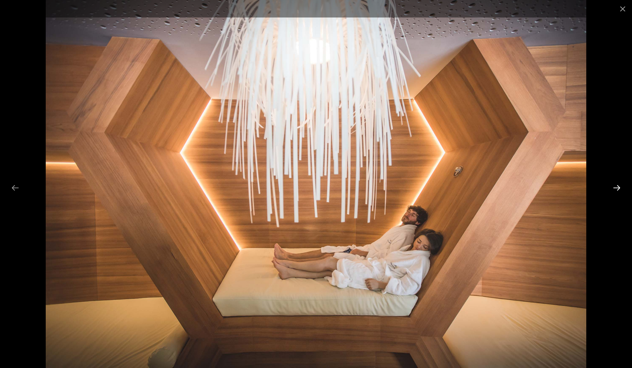
click at [620, 188] on button "Next slide" at bounding box center [617, 187] width 16 height 14
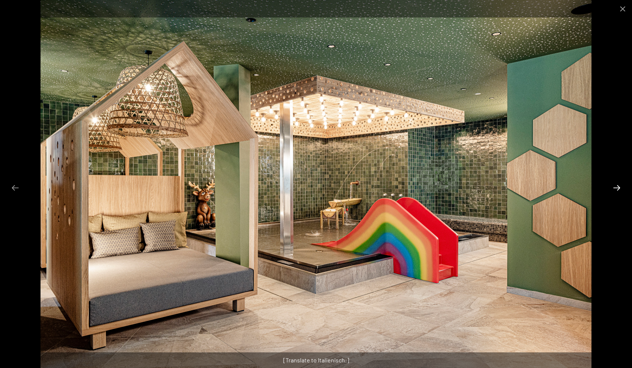
click at [620, 188] on button "Next slide" at bounding box center [617, 187] width 16 height 14
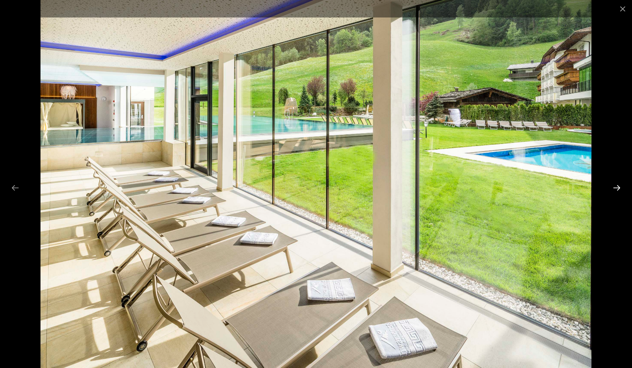
click at [620, 188] on button "Next slide" at bounding box center [617, 187] width 16 height 14
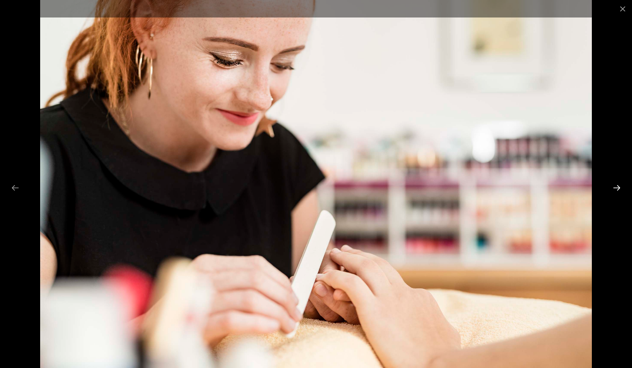
click at [620, 188] on button "Next slide" at bounding box center [617, 187] width 16 height 14
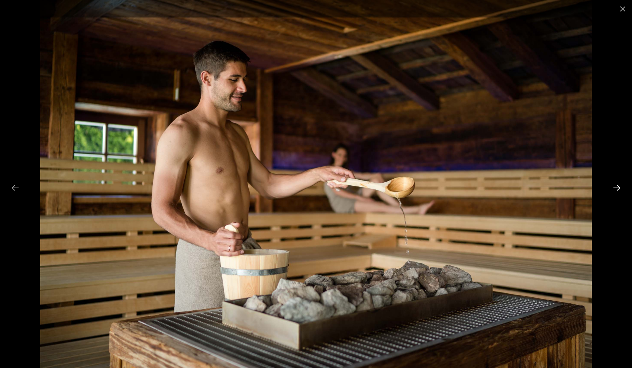
click at [620, 188] on button "Next slide" at bounding box center [617, 187] width 16 height 14
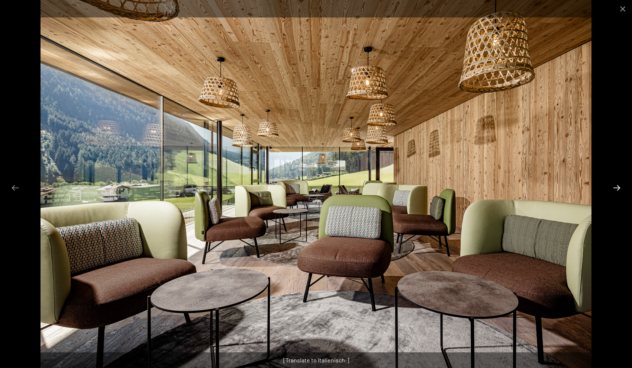
click at [620, 188] on button "Next slide" at bounding box center [617, 187] width 16 height 14
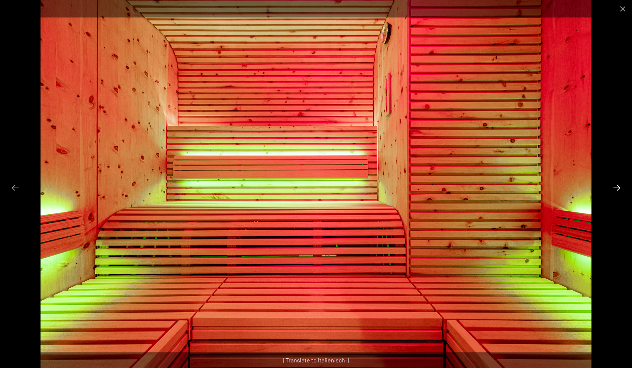
click at [620, 188] on button "Next slide" at bounding box center [617, 187] width 16 height 14
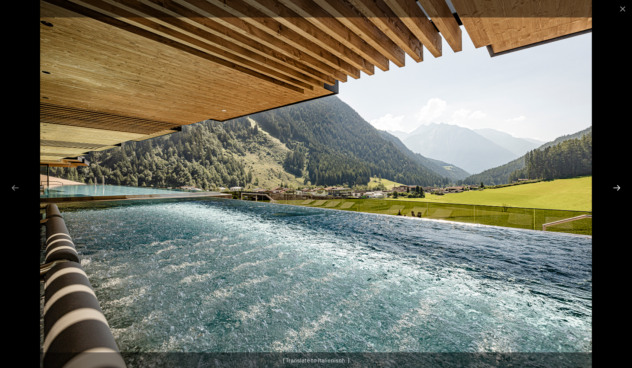
click at [619, 183] on button "Next slide" at bounding box center [617, 187] width 16 height 14
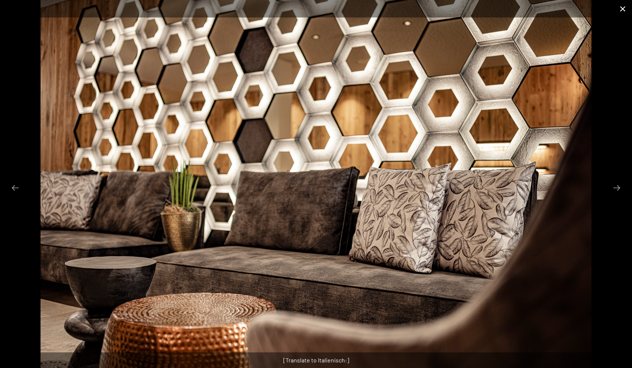
click at [622, 13] on button "Close gallery" at bounding box center [622, 8] width 19 height 17
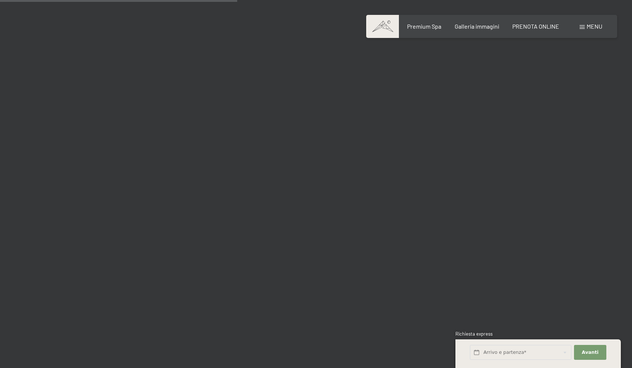
scroll to position [3337, 0]
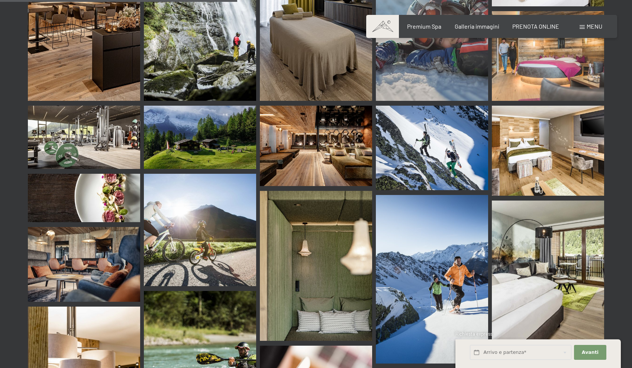
click at [531, 131] on img at bounding box center [548, 151] width 112 height 90
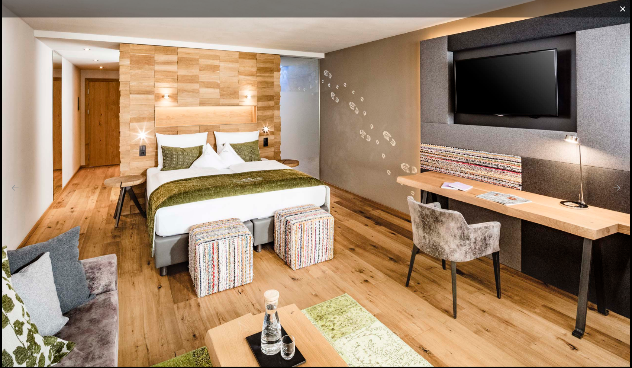
click at [624, 10] on button "Close gallery" at bounding box center [622, 8] width 19 height 17
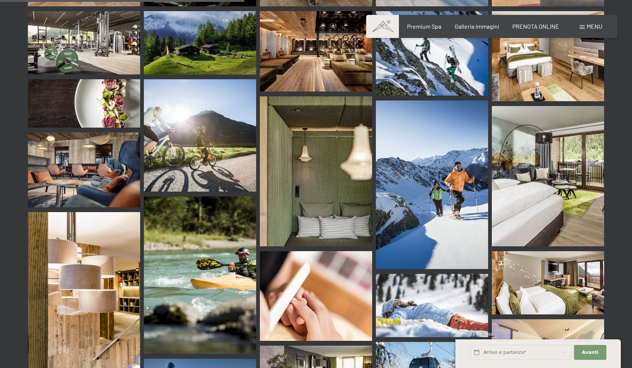
scroll to position [3433, 0]
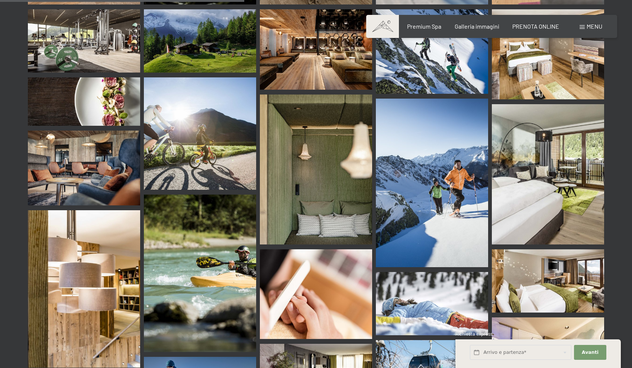
click at [541, 166] on img at bounding box center [548, 174] width 112 height 141
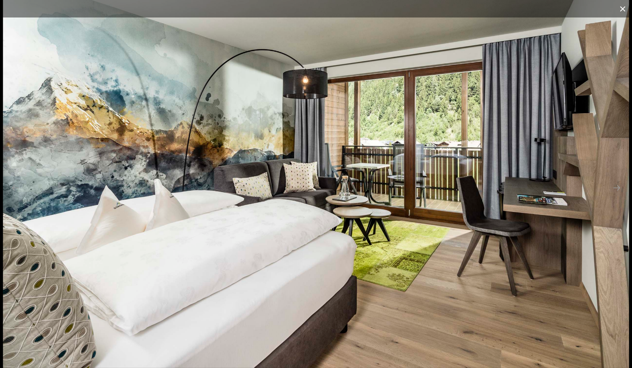
click at [623, 12] on button "Close gallery" at bounding box center [622, 8] width 19 height 17
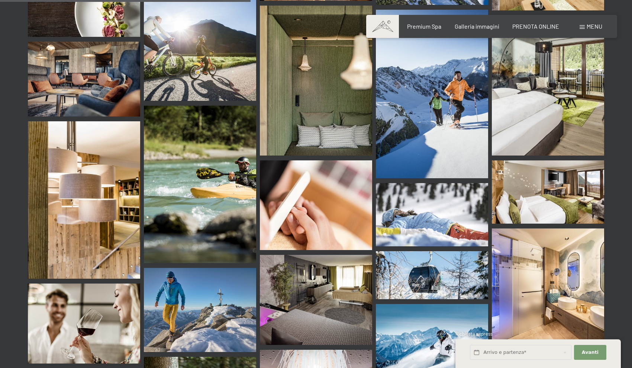
scroll to position [3523, 0]
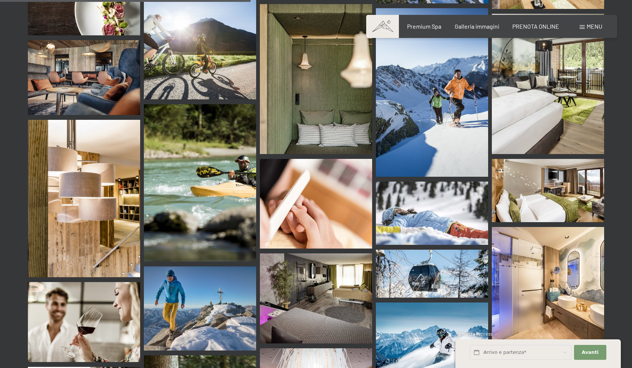
click at [540, 187] on img at bounding box center [548, 190] width 112 height 63
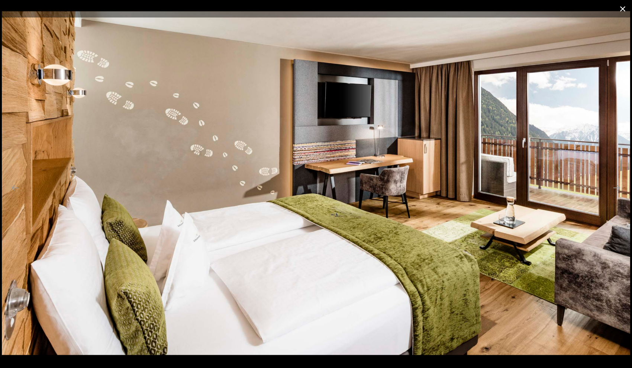
click at [623, 7] on button "Close gallery" at bounding box center [622, 8] width 19 height 17
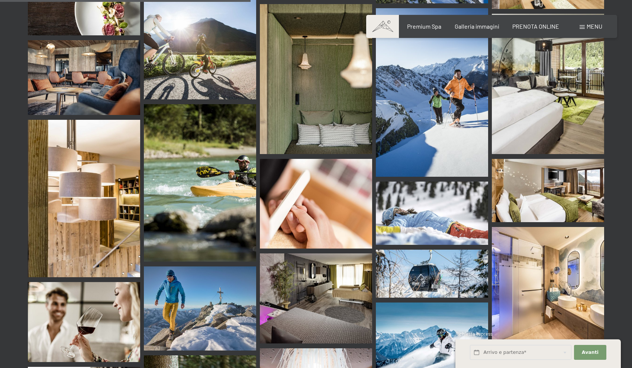
click at [557, 290] on img at bounding box center [548, 283] width 112 height 112
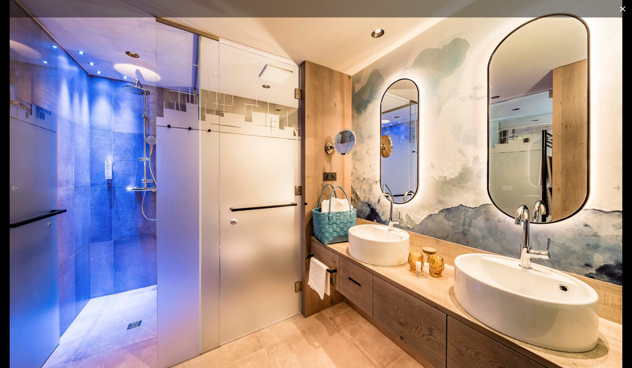
click at [619, 13] on button "Close gallery" at bounding box center [622, 8] width 19 height 17
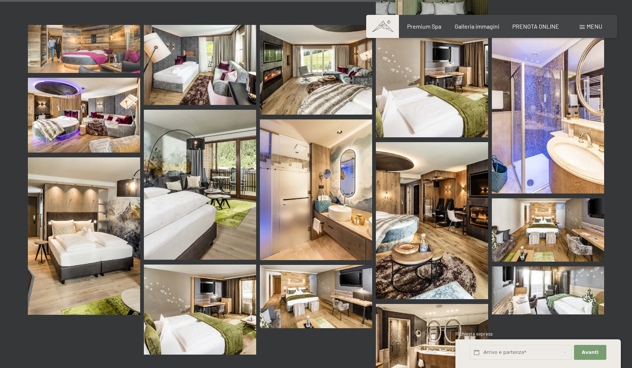
scroll to position [5349, 0]
click at [552, 198] on img at bounding box center [548, 229] width 112 height 63
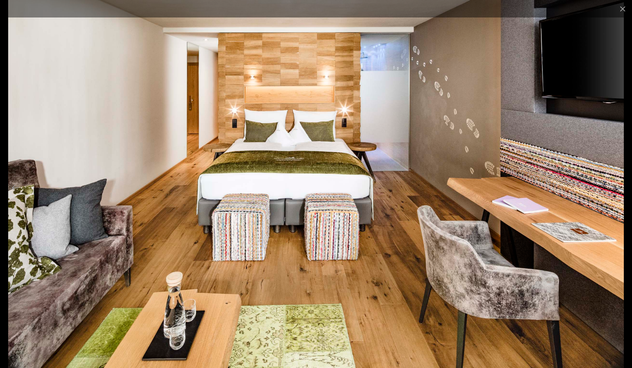
scroll to position [5624, 0]
click at [619, 13] on button "Close gallery" at bounding box center [622, 8] width 19 height 17
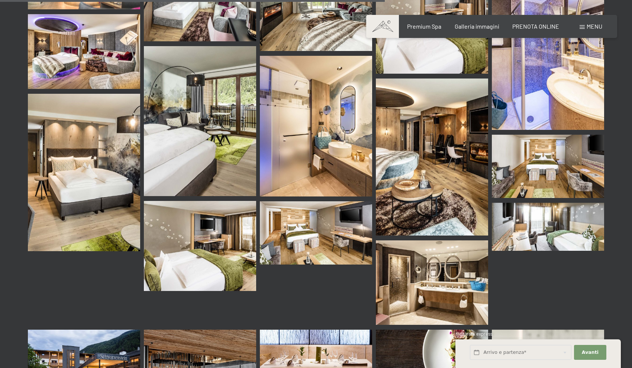
scroll to position [5413, 0]
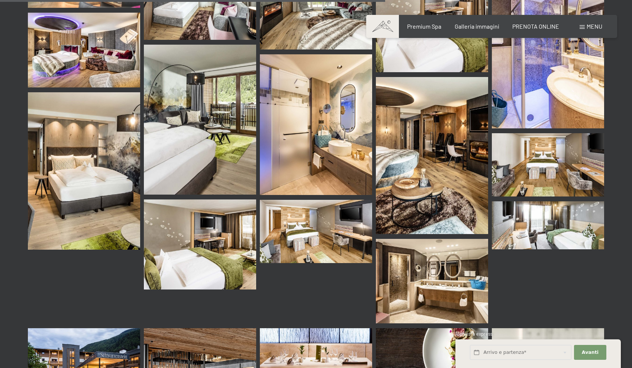
click at [324, 200] on img at bounding box center [316, 231] width 112 height 63
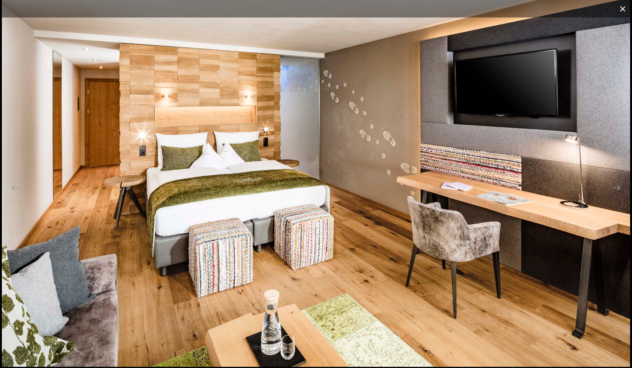
click at [621, 7] on button "Close gallery" at bounding box center [622, 8] width 19 height 17
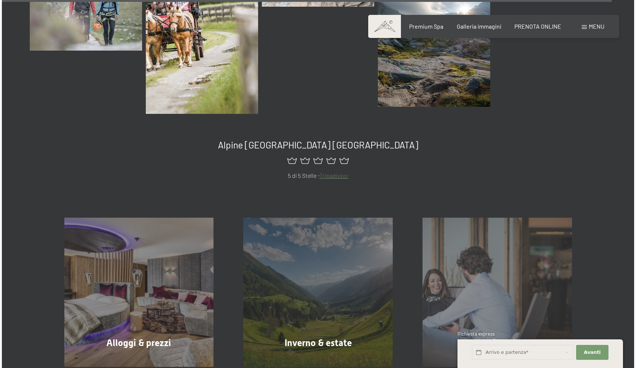
scroll to position [8601, 0]
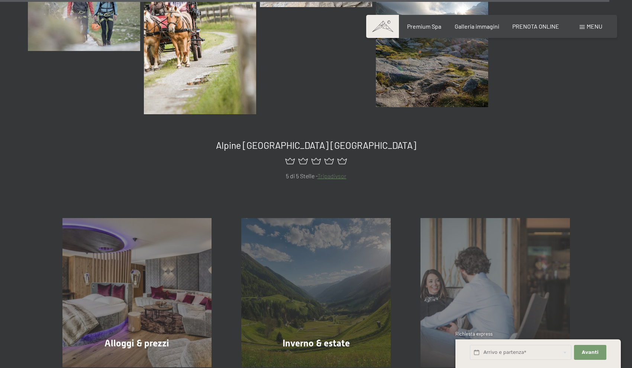
click at [587, 29] on span "Menu" at bounding box center [595, 26] width 16 height 7
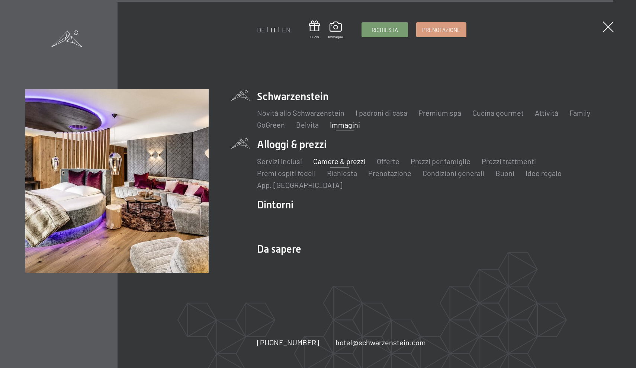
click at [348, 161] on link "Camere & prezzi" at bounding box center [339, 160] width 52 height 9
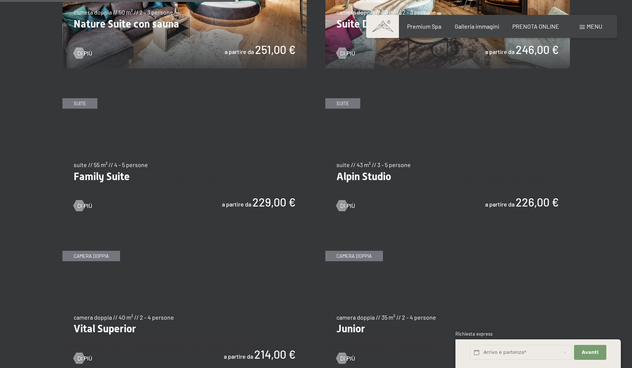
scroll to position [861, 0]
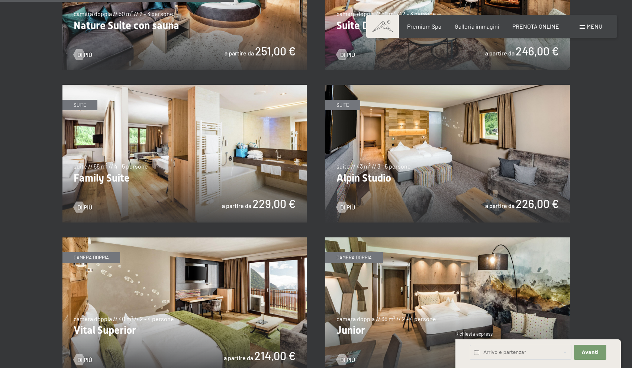
click at [410, 175] on img at bounding box center [447, 154] width 245 height 138
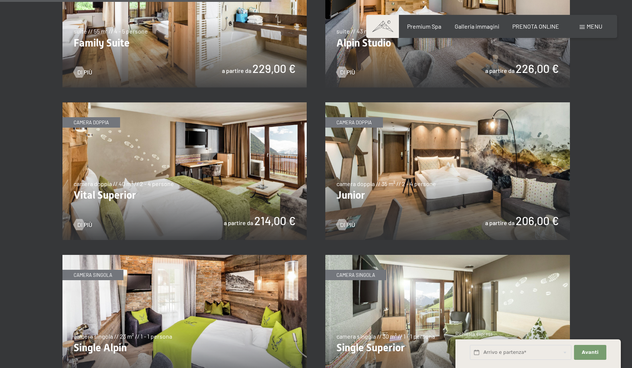
scroll to position [997, 0]
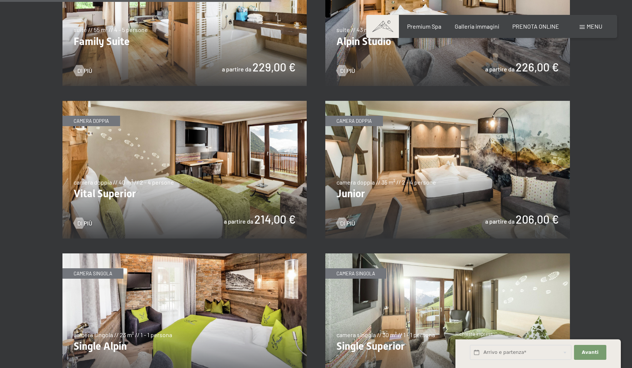
click at [156, 172] on img at bounding box center [184, 170] width 245 height 138
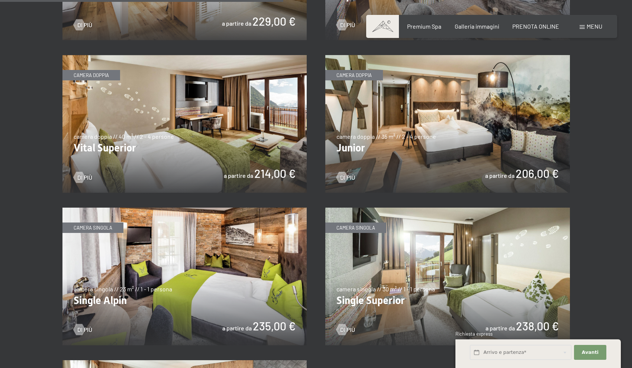
scroll to position [1042, 0]
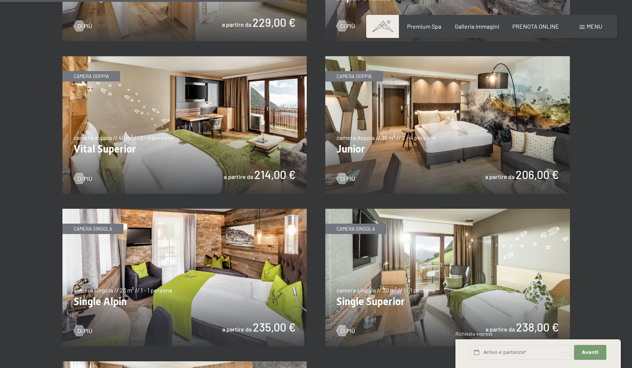
click at [453, 129] on img at bounding box center [447, 125] width 245 height 138
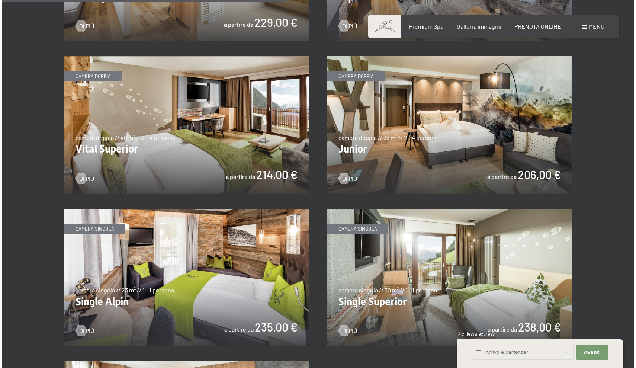
scroll to position [0, 0]
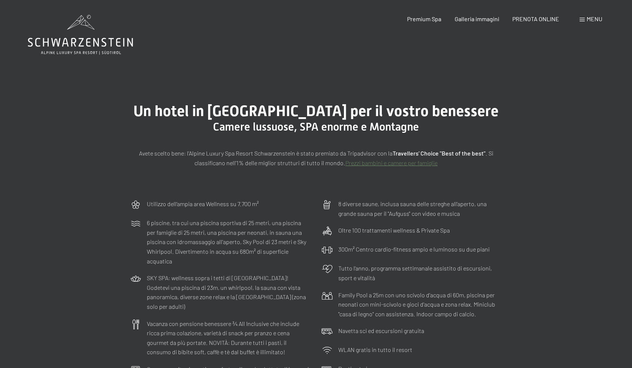
click at [595, 19] on span "Menu" at bounding box center [595, 18] width 16 height 7
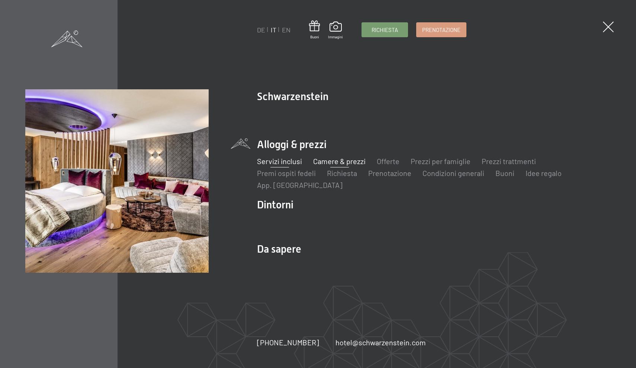
click at [291, 162] on link "Servizi inclusi" at bounding box center [279, 160] width 45 height 9
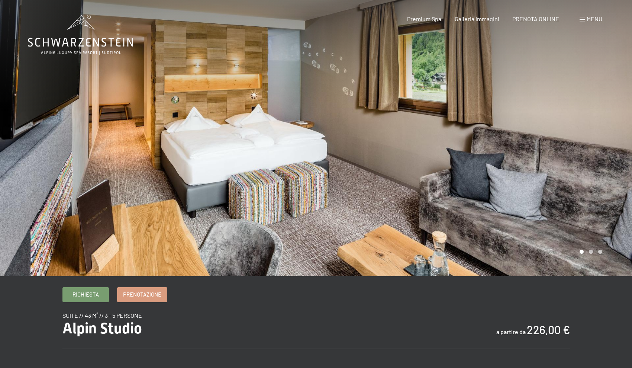
click at [626, 168] on div at bounding box center [474, 138] width 316 height 276
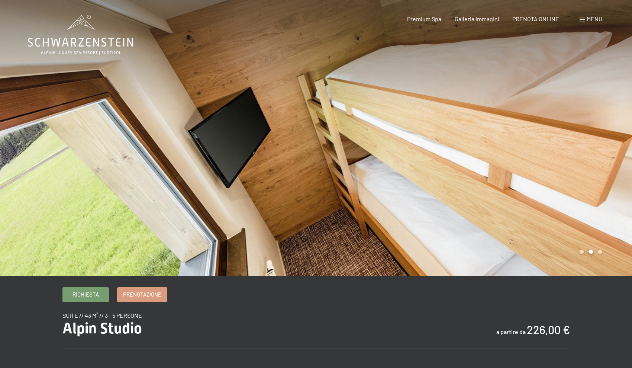
click at [626, 168] on div at bounding box center [474, 138] width 316 height 276
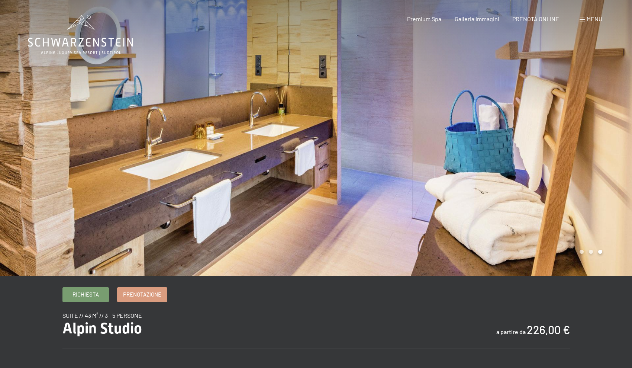
click at [626, 168] on div at bounding box center [474, 138] width 316 height 276
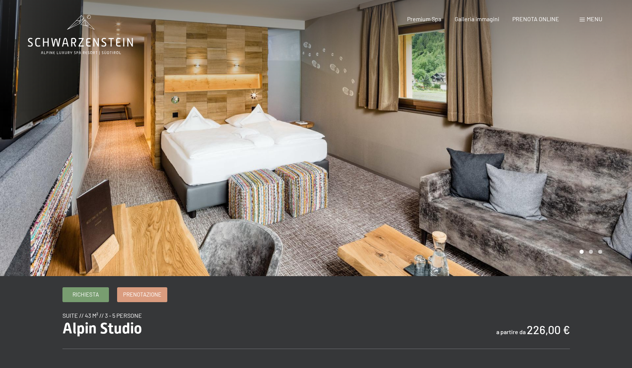
click at [626, 168] on div at bounding box center [474, 138] width 316 height 276
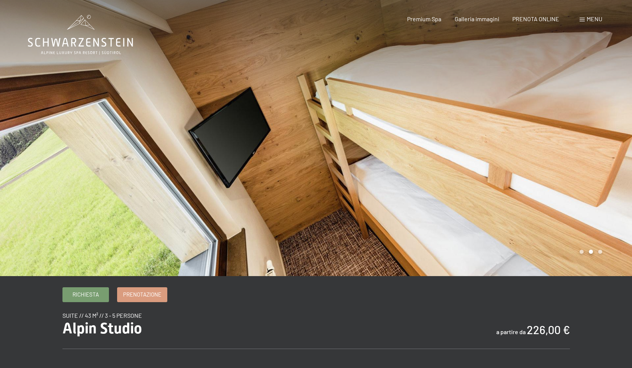
click at [626, 168] on div at bounding box center [474, 138] width 316 height 276
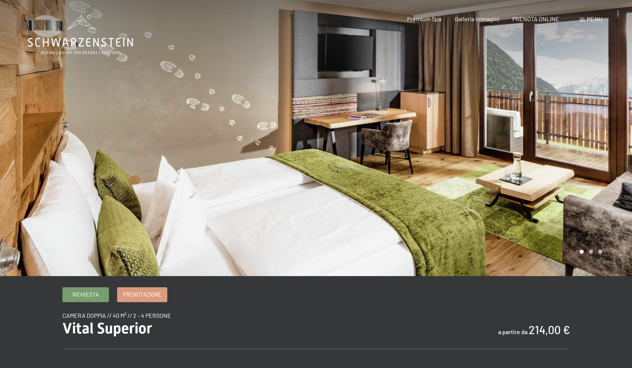
click at [608, 153] on div at bounding box center [474, 138] width 316 height 276
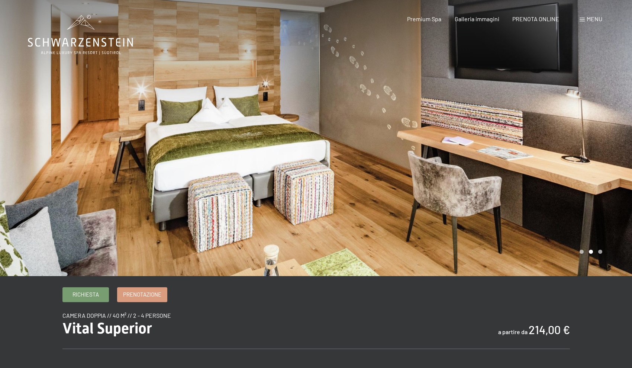
click at [608, 153] on div at bounding box center [474, 138] width 316 height 276
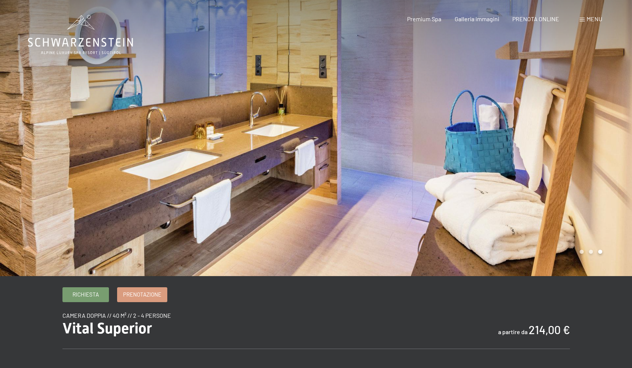
click at [608, 153] on div at bounding box center [474, 138] width 316 height 276
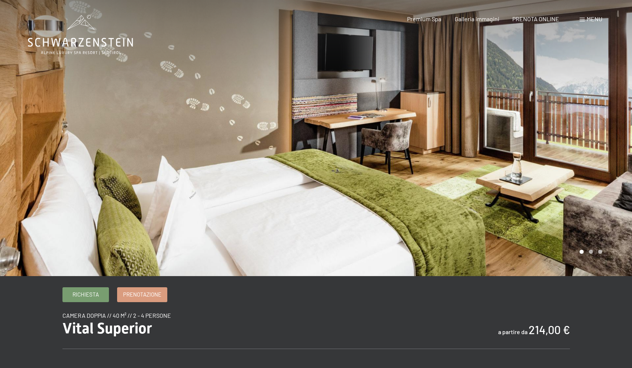
click at [608, 153] on div at bounding box center [474, 138] width 316 height 276
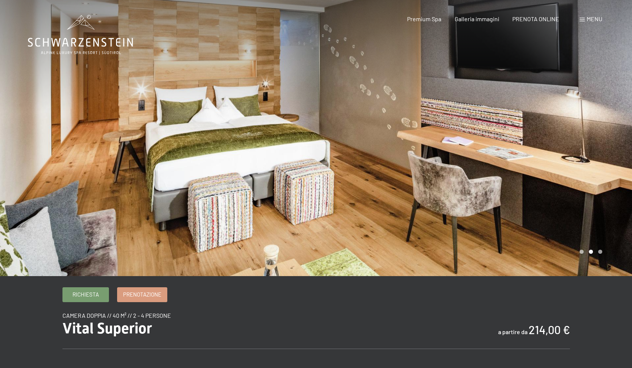
click at [556, 147] on div at bounding box center [474, 138] width 316 height 276
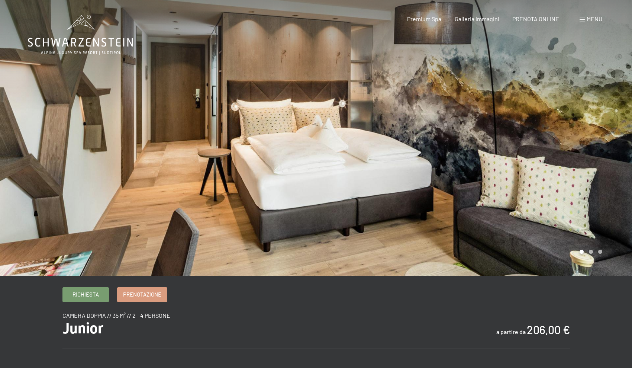
click at [624, 143] on div at bounding box center [474, 138] width 316 height 276
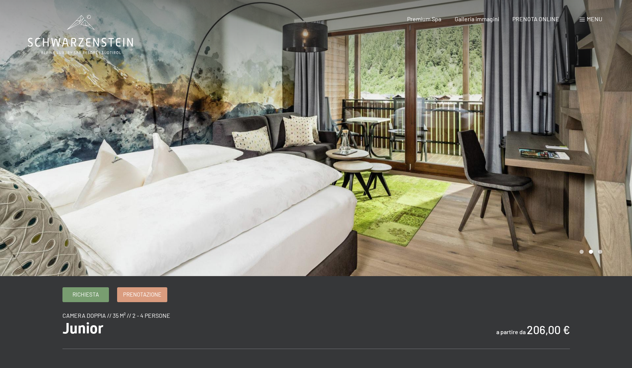
click at [624, 143] on div at bounding box center [474, 138] width 316 height 276
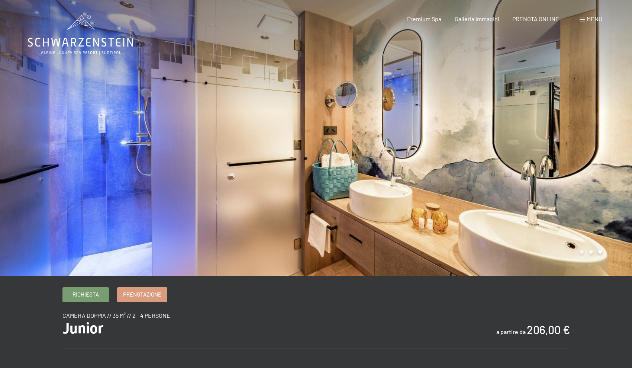
click at [624, 143] on div at bounding box center [474, 138] width 316 height 276
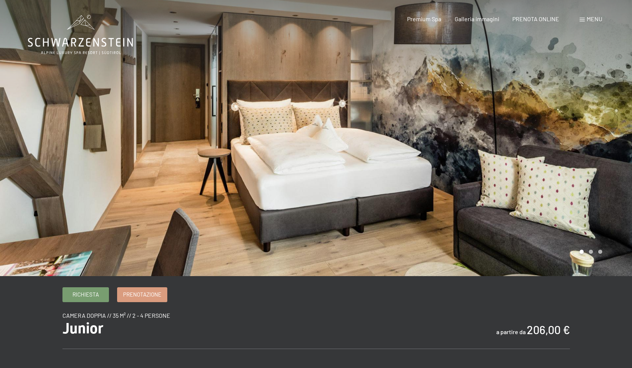
click at [624, 143] on div at bounding box center [474, 138] width 316 height 276
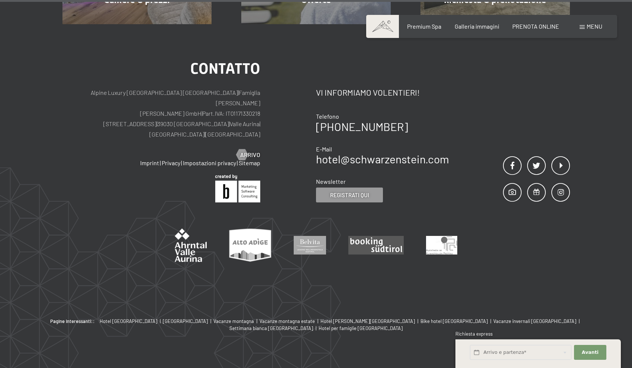
scroll to position [1464, 0]
click at [165, 318] on span "[GEOGRAPHIC_DATA]" at bounding box center [185, 321] width 45 height 6
drag, startPoint x: 181, startPoint y: 113, endPoint x: 107, endPoint y: 114, distance: 74.3
click at [107, 114] on p "Alpine Luxury SPA Resort SCHWARZENSTEIN | Famiglia Zimmerhofer Otmar Zimmerhofe…" at bounding box center [161, 114] width 198 height 52
copy p "Via del paese 11 | 39030 Lutago"
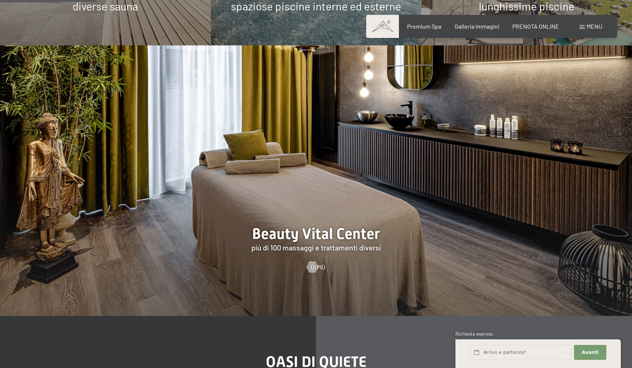
scroll to position [710, 0]
